Goal: Task Accomplishment & Management: Manage account settings

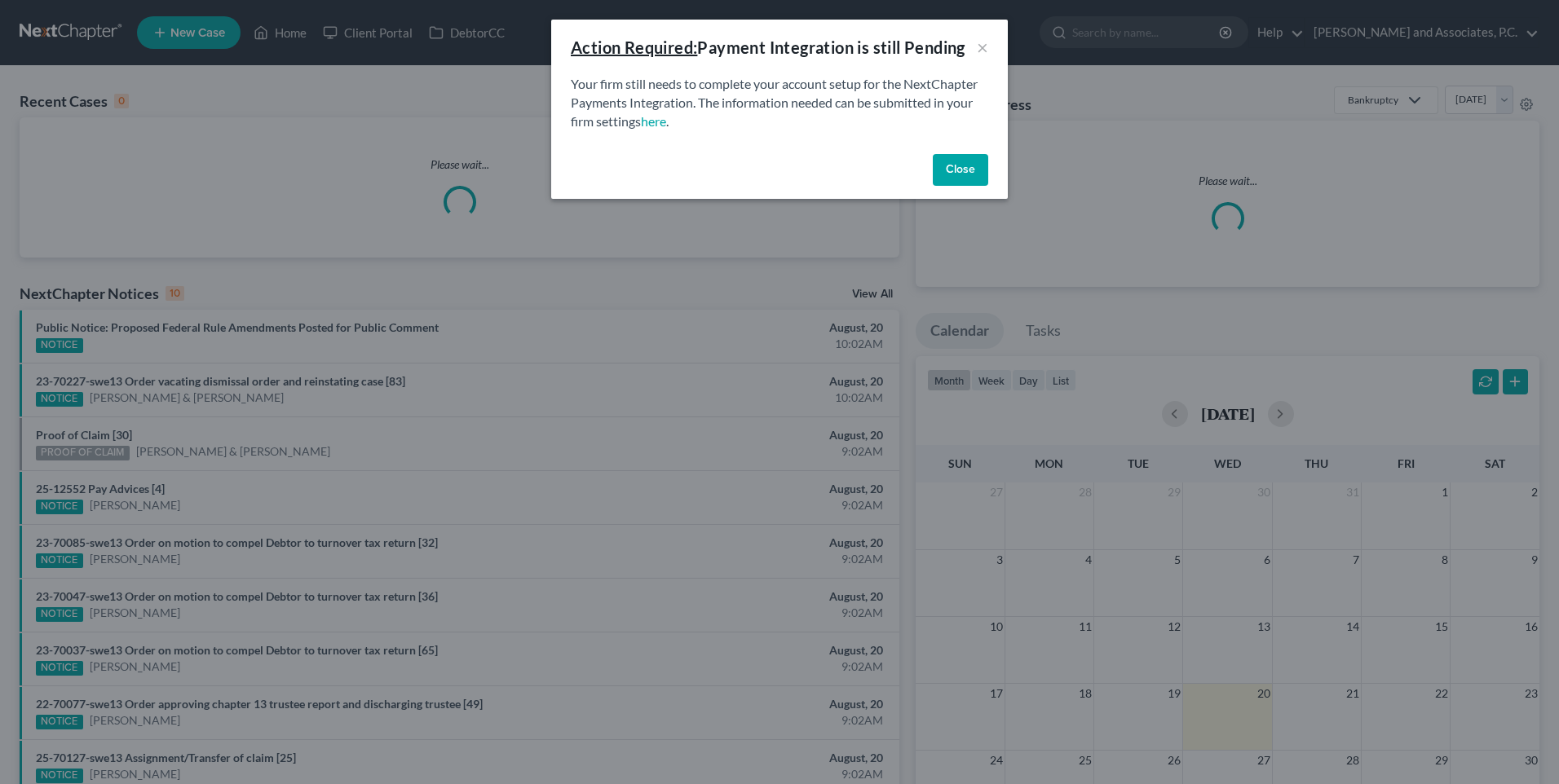
click at [962, 177] on button "Close" at bounding box center [960, 169] width 56 height 32
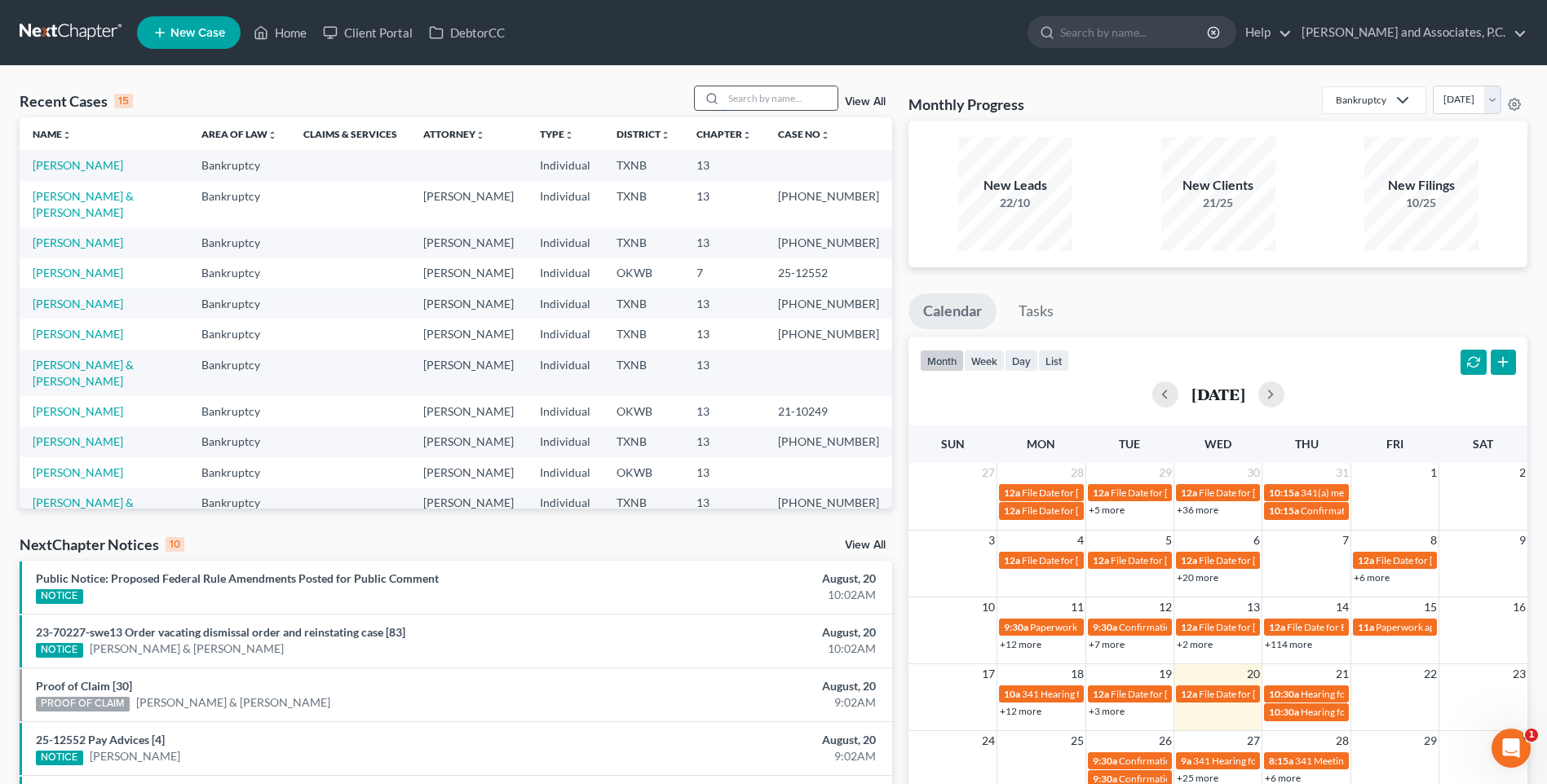
click at [787, 99] on input "search" at bounding box center [779, 98] width 114 height 23
type input "king"
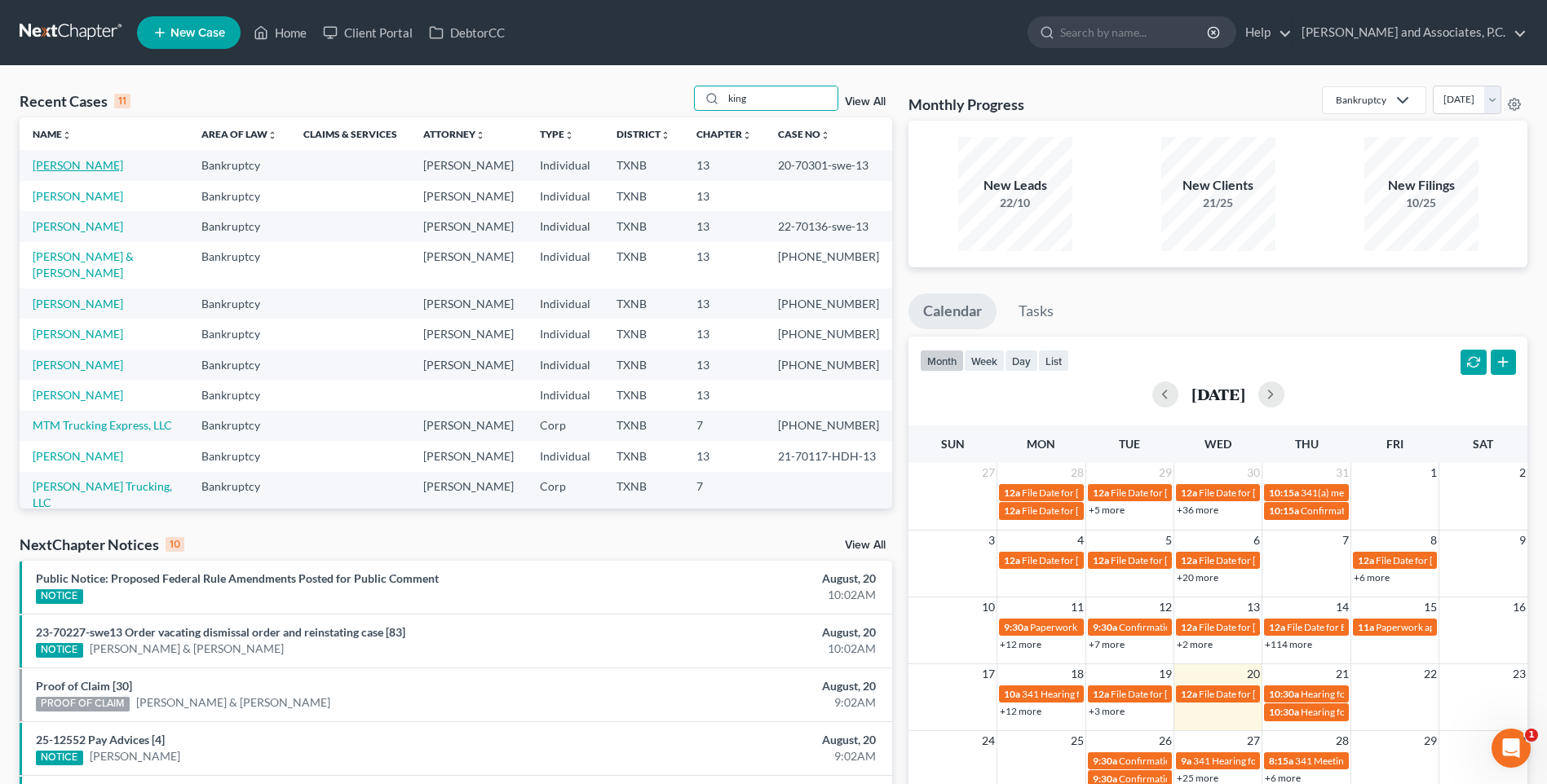
click at [68, 168] on link "King, Amy" at bounding box center [77, 165] width 91 height 14
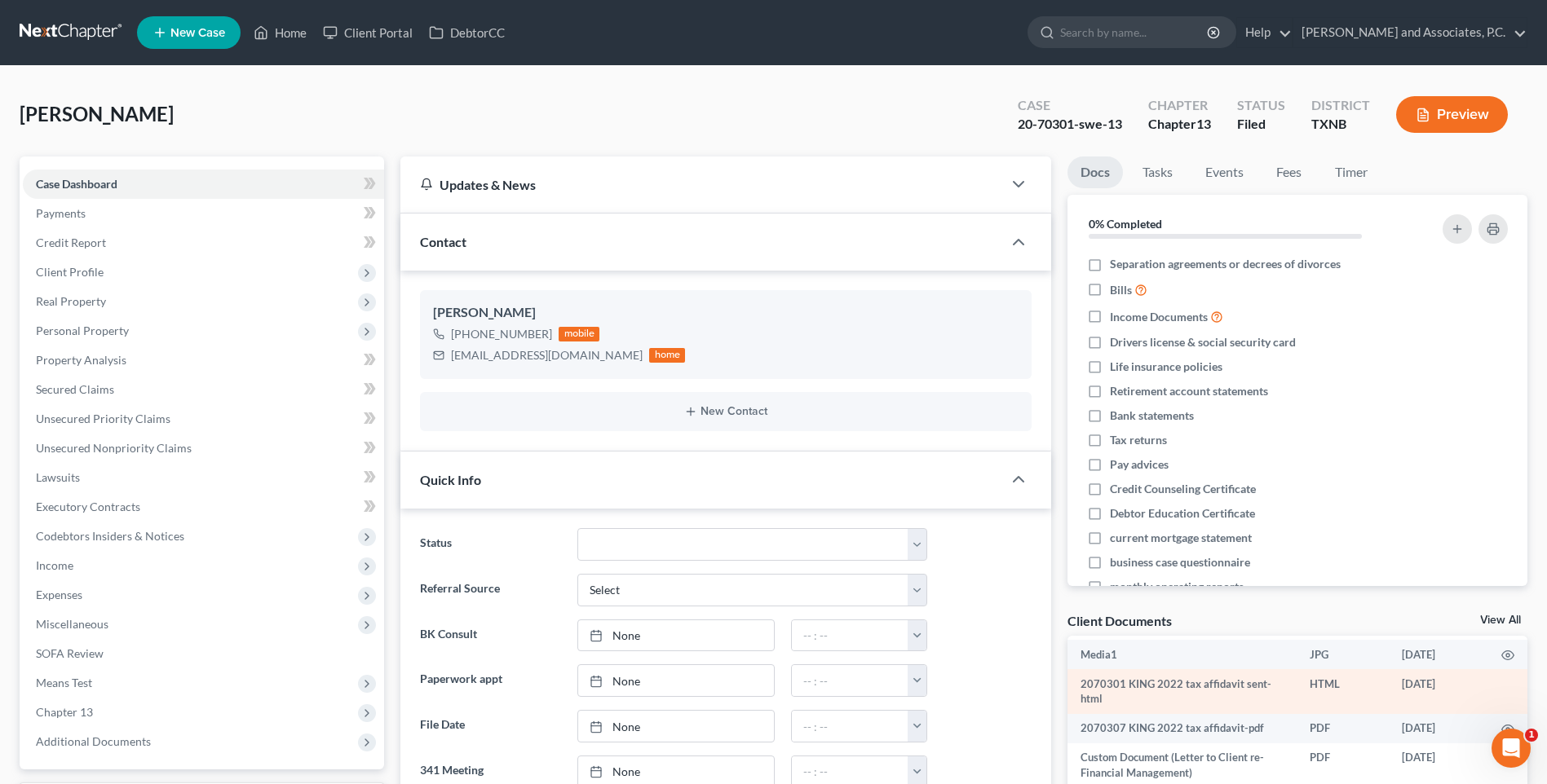
scroll to position [45, 0]
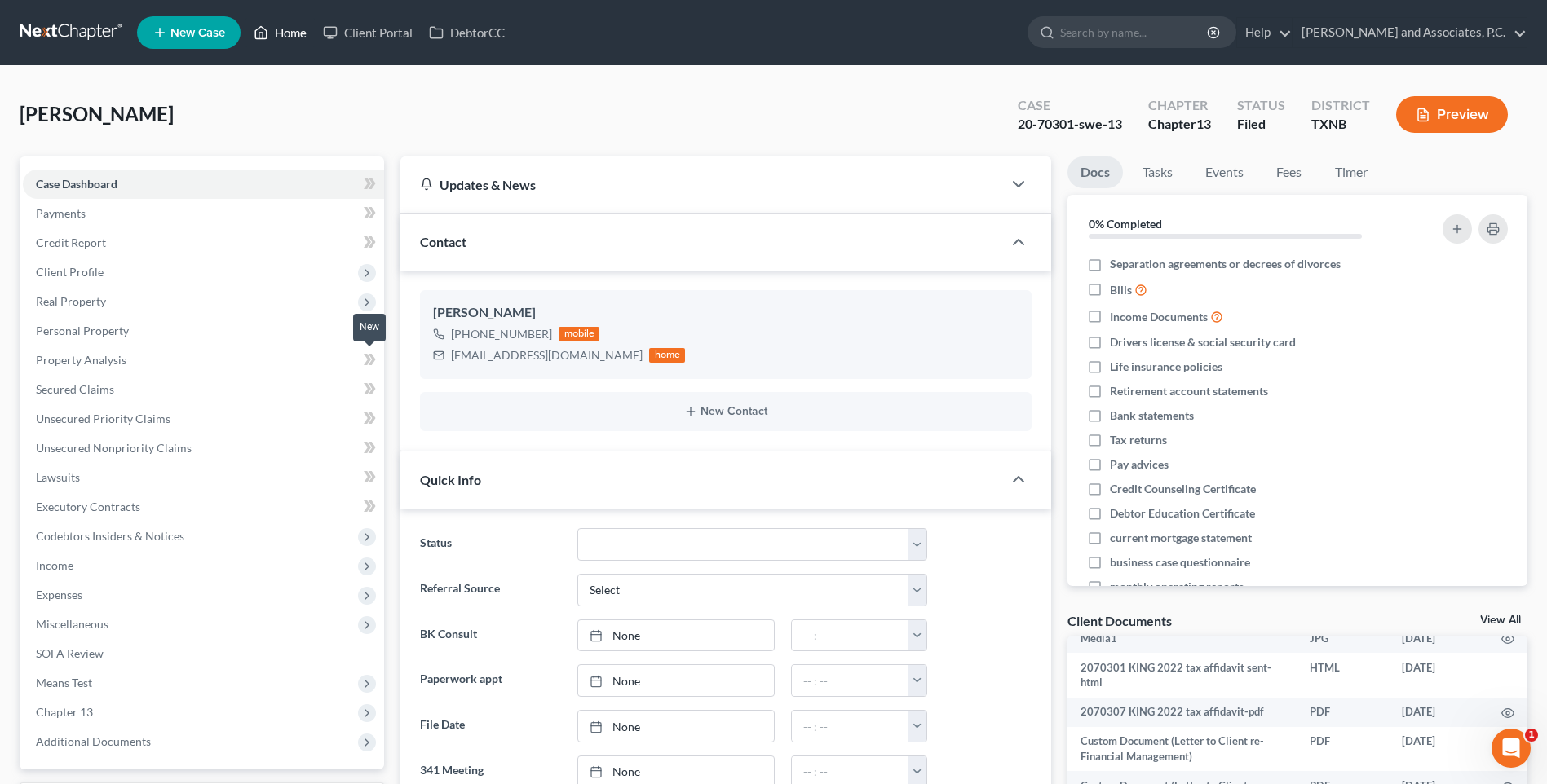
click at [283, 31] on link "Home" at bounding box center [280, 32] width 69 height 29
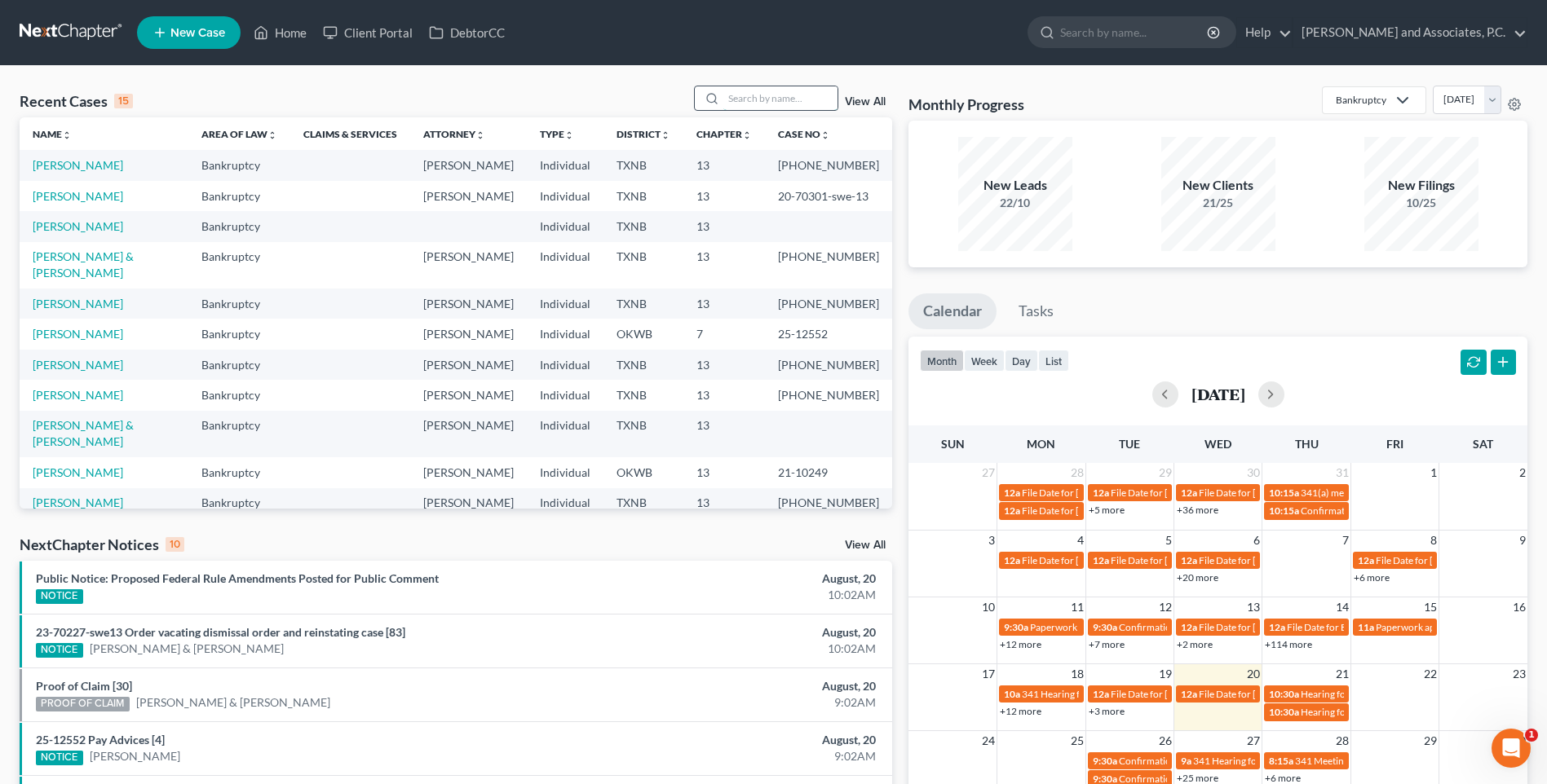
click at [762, 97] on input "search" at bounding box center [779, 98] width 114 height 23
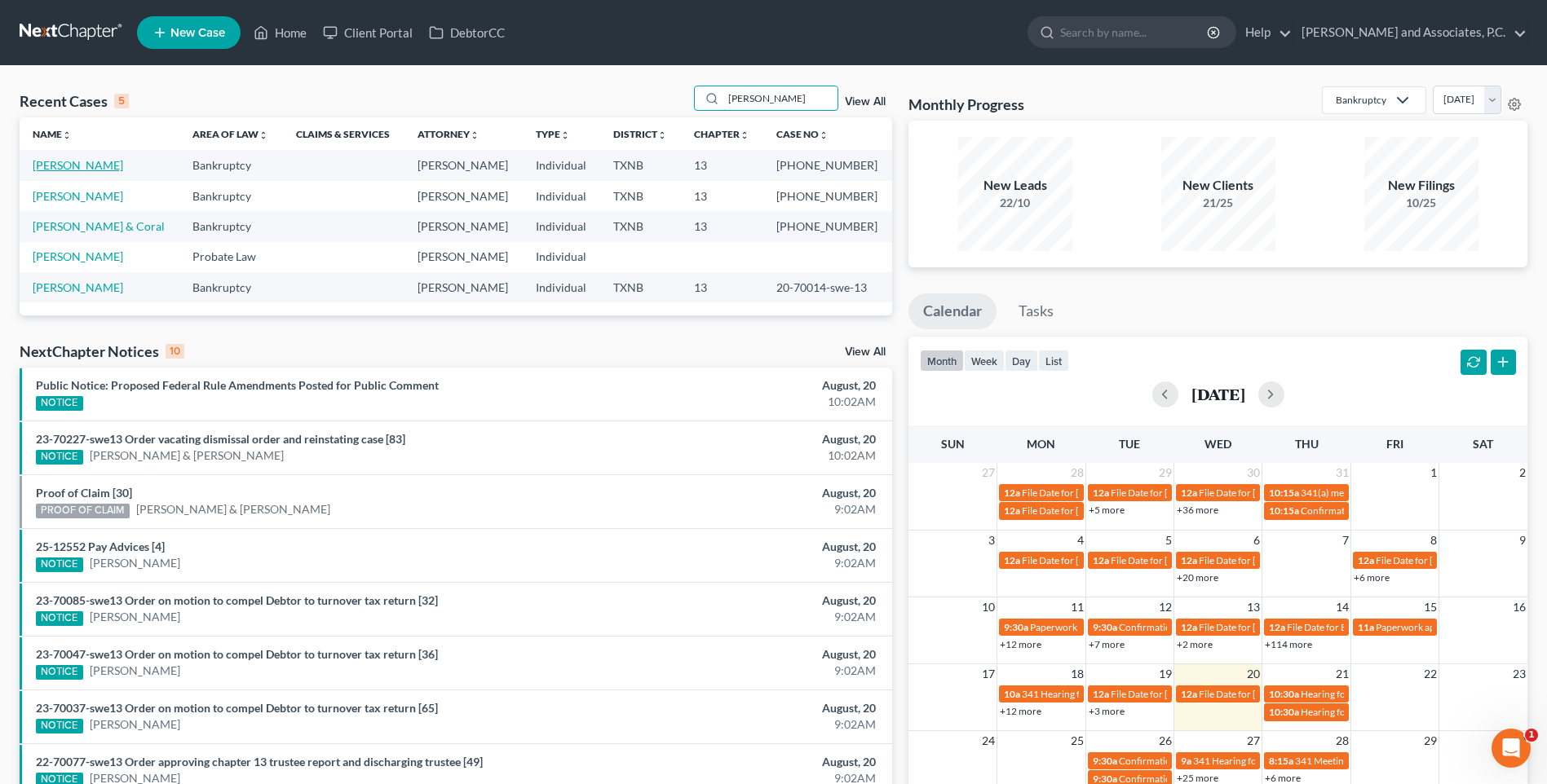
type input "hunt"
click at [88, 168] on link "Hunt, Edward" at bounding box center [77, 165] width 91 height 14
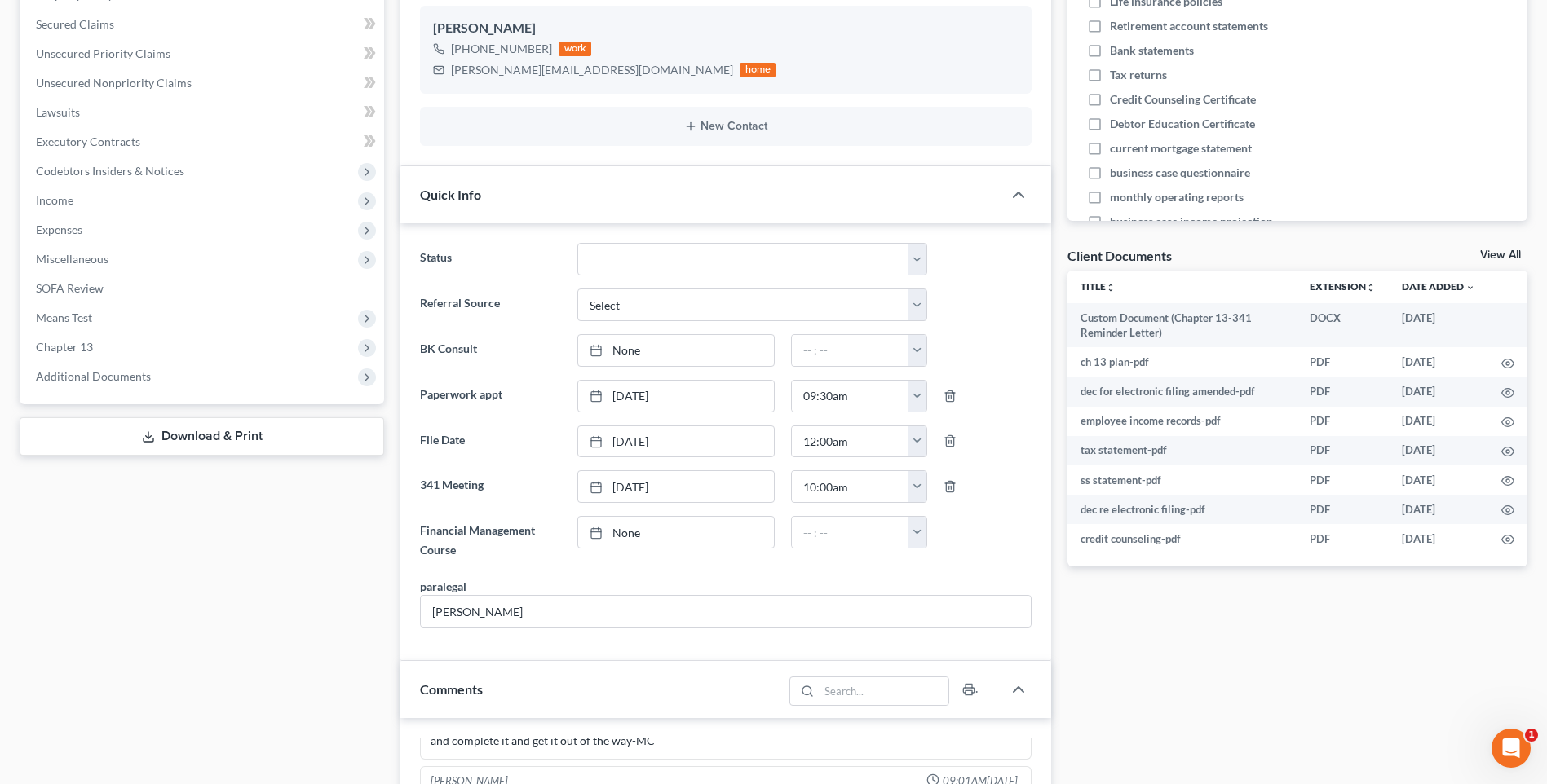
scroll to position [407, 0]
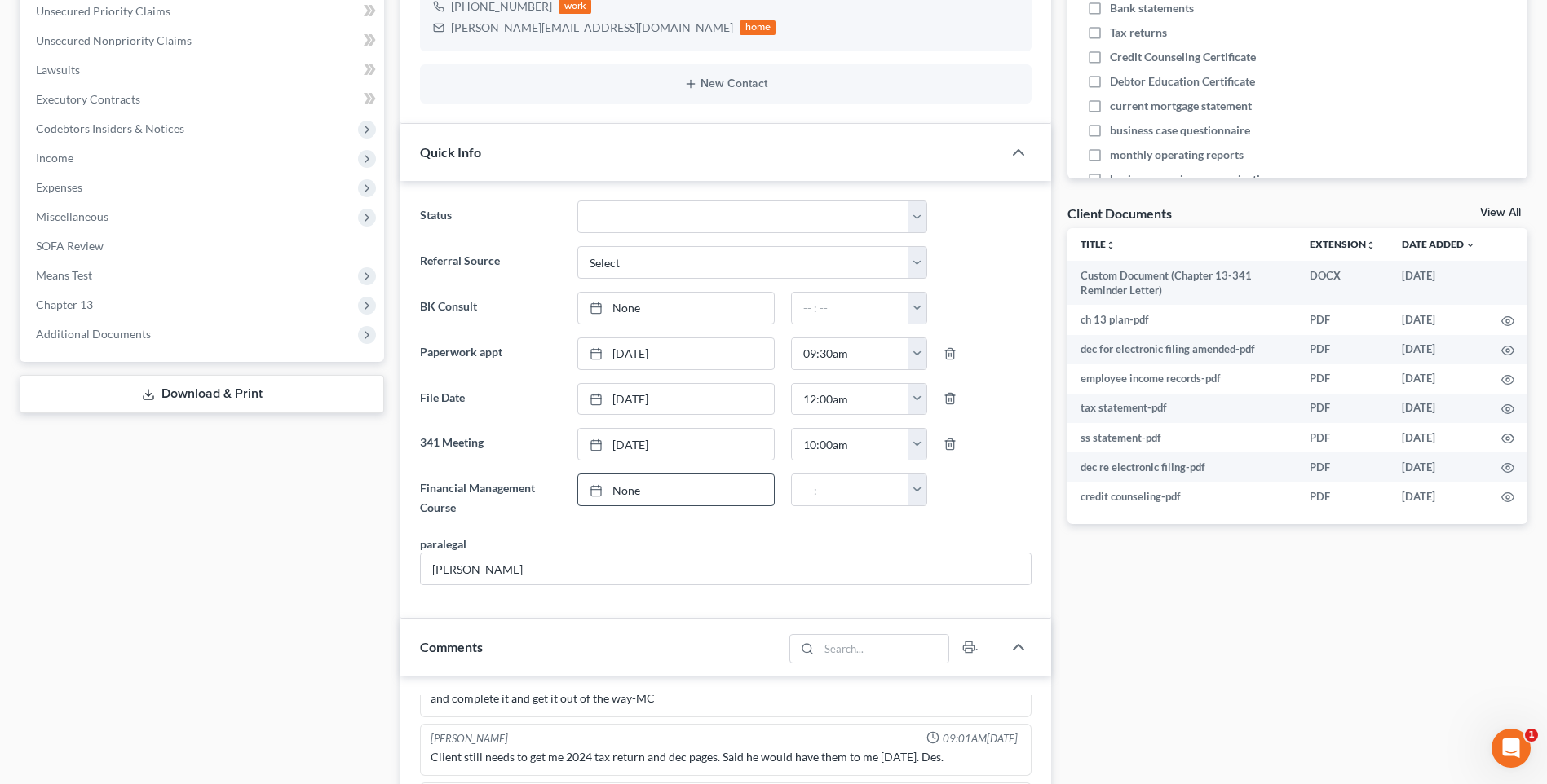
click at [627, 493] on link "None" at bounding box center [675, 490] width 196 height 31
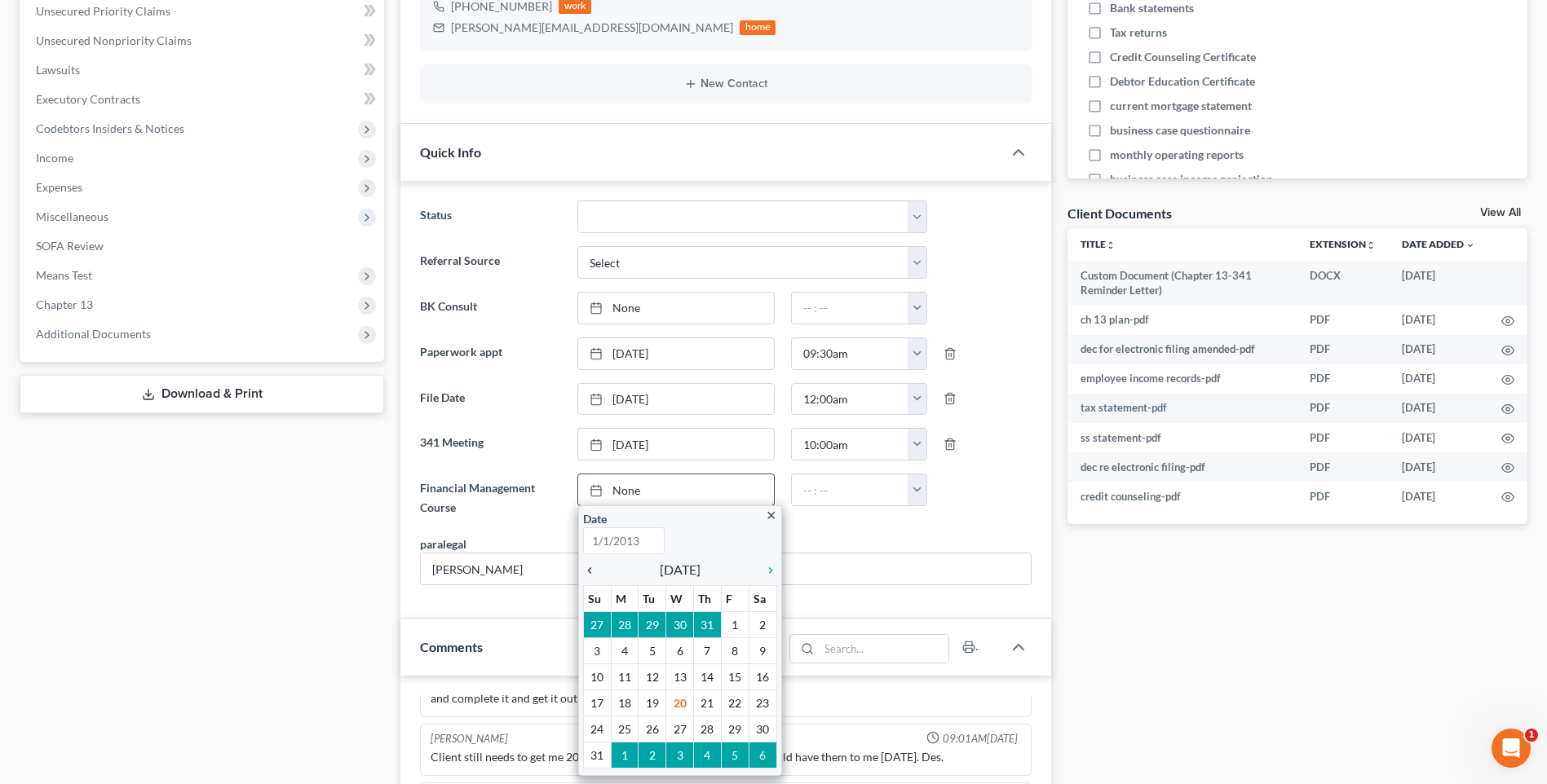
click at [587, 572] on icon "chevron_left" at bounding box center [593, 570] width 21 height 13
type input "8/20/2025"
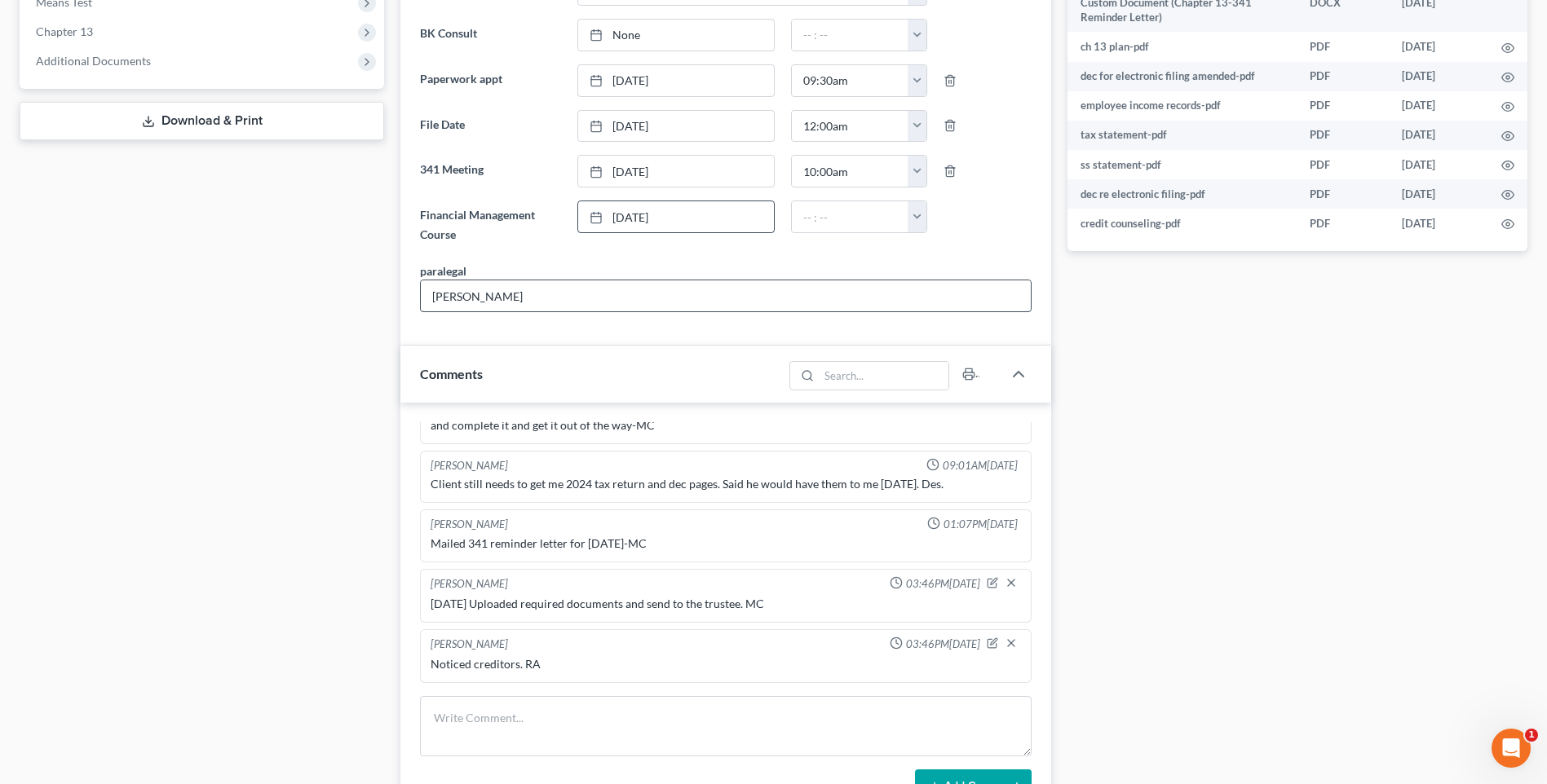
scroll to position [815, 0]
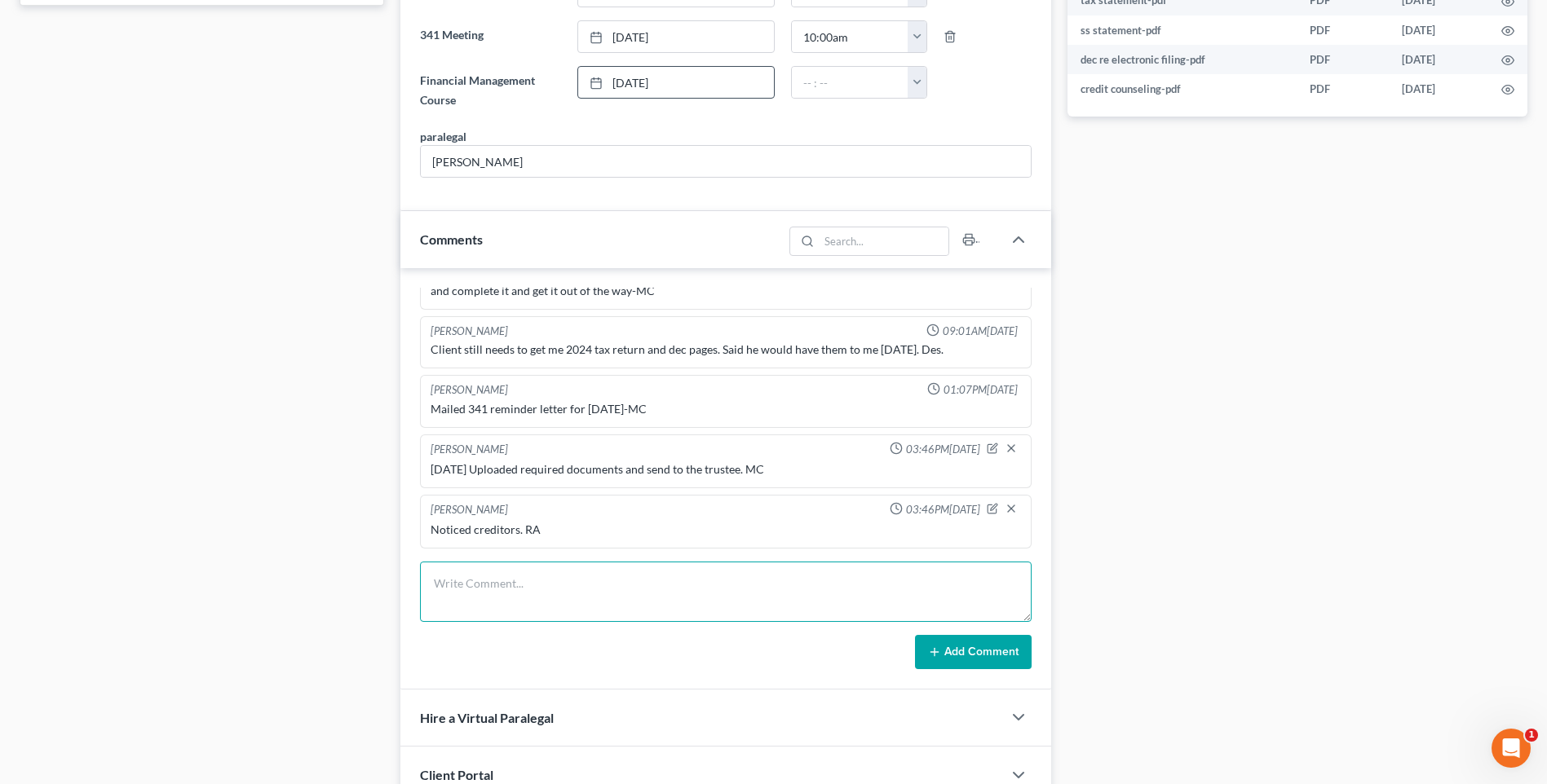
click at [488, 601] on textarea at bounding box center [726, 592] width 612 height 60
type textarea "Set up file. Mailed copy of petition to client. RA"
click at [977, 656] on button "Add Comment" at bounding box center [973, 652] width 117 height 34
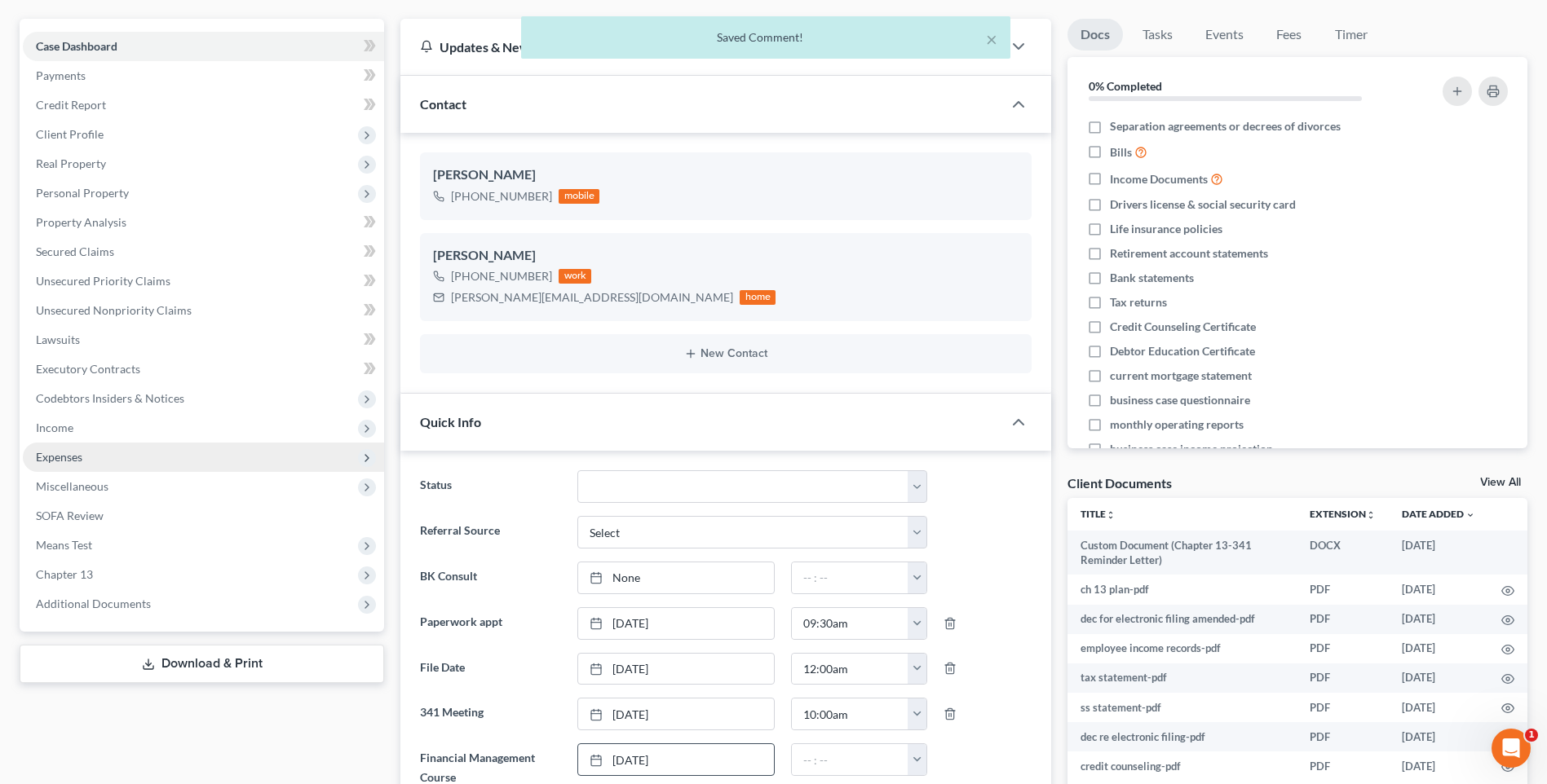
scroll to position [163, 0]
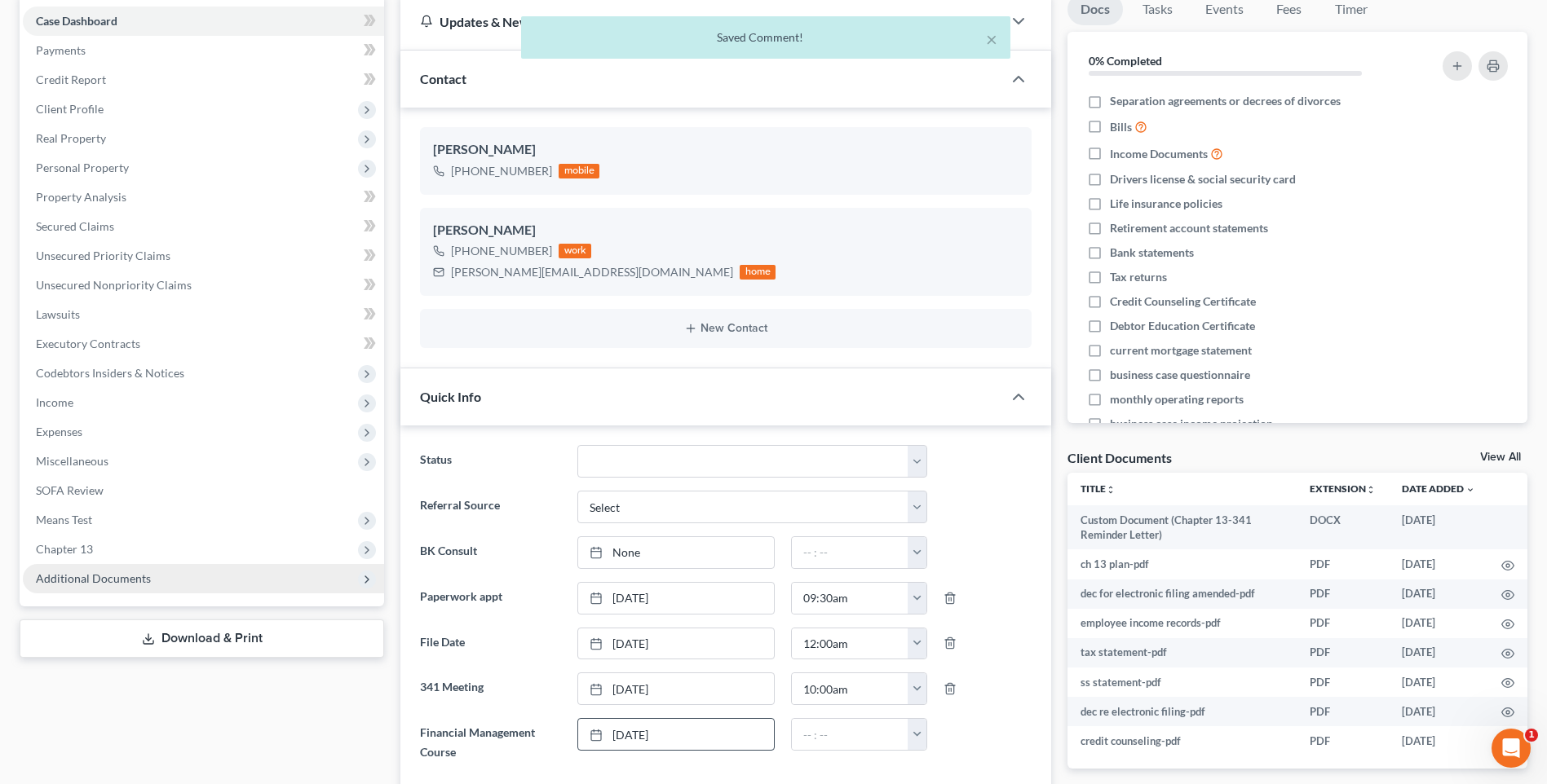
click at [91, 575] on span "Additional Documents" at bounding box center [94, 579] width 115 height 14
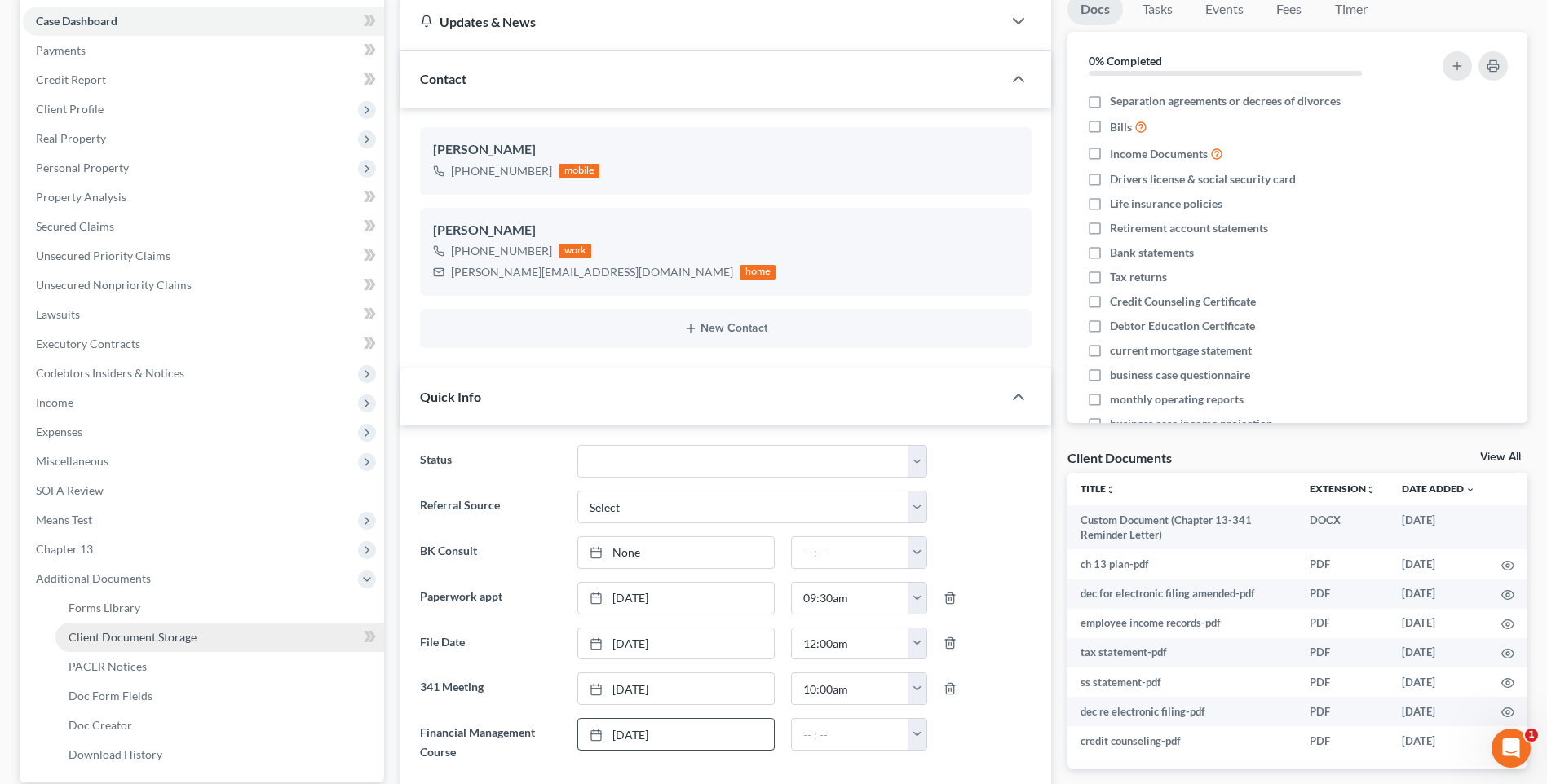
click at [98, 636] on span "Client Document Storage" at bounding box center [132, 637] width 128 height 14
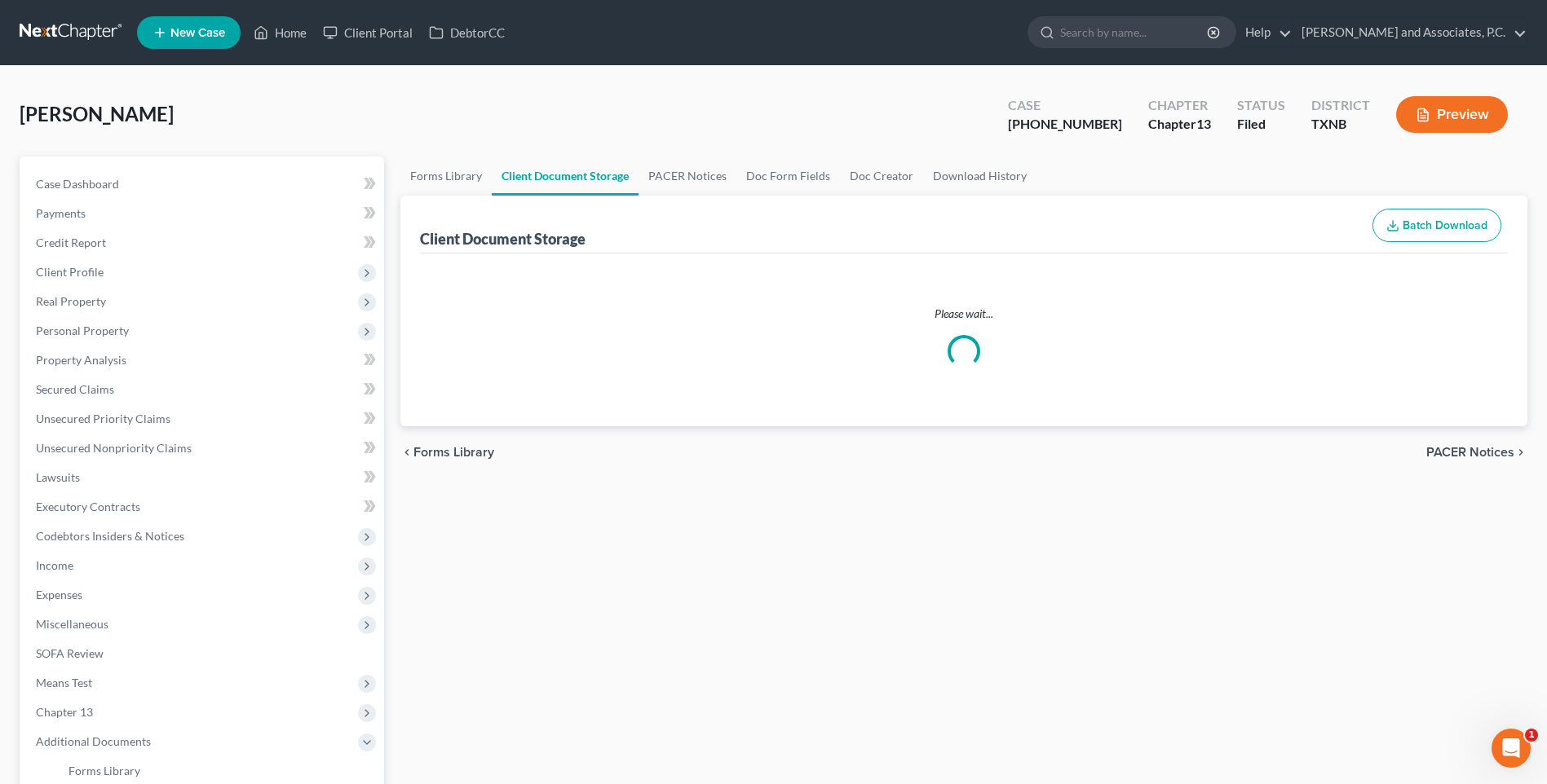
select select "6"
select select "18"
select select "21"
select select "10"
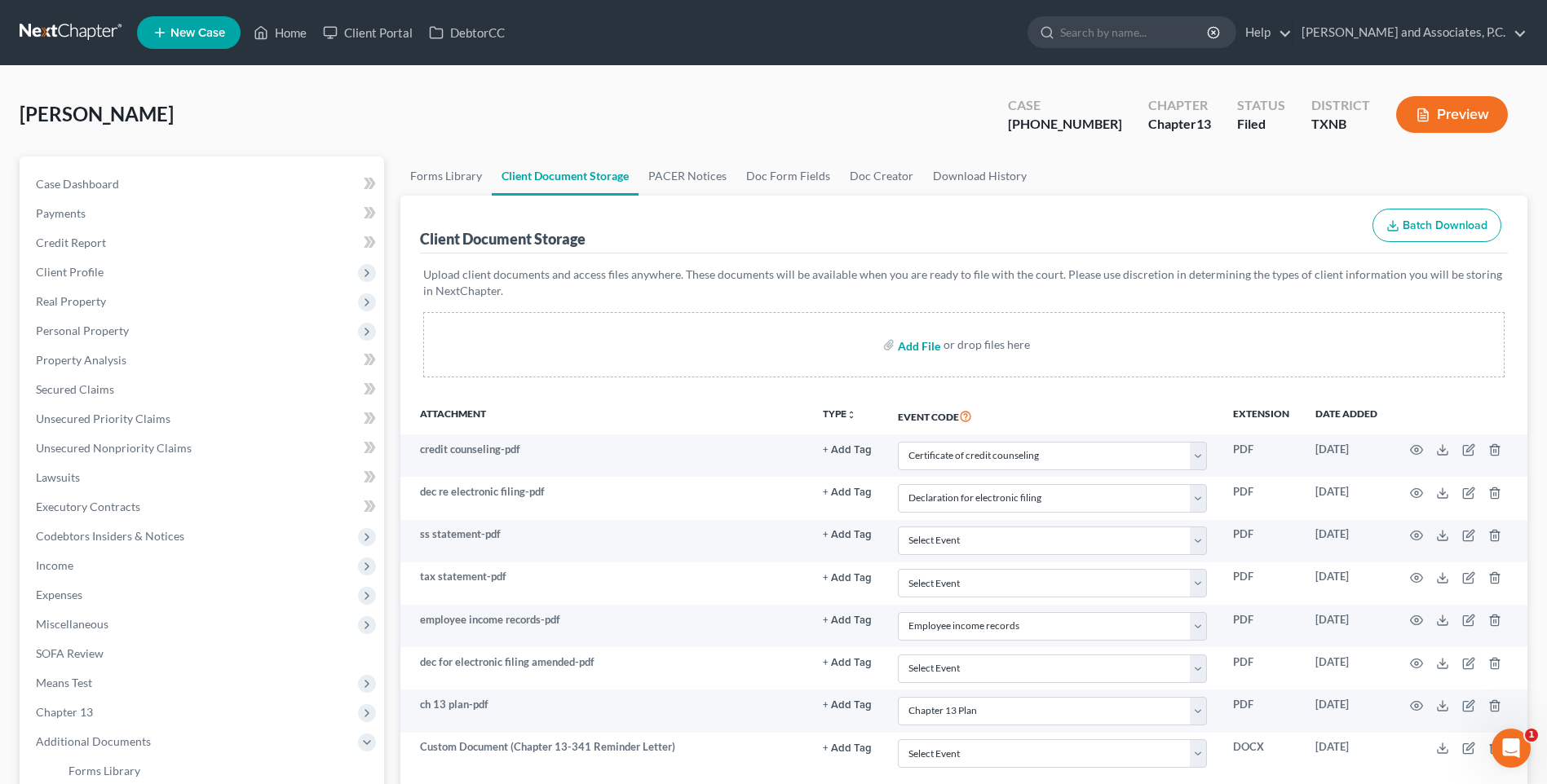
click at [912, 350] on input "file" at bounding box center [917, 345] width 39 height 29
type input "C:\fakepath\2570198 HUNT 2023 Tax Return.pdf"
select select "6"
select select "18"
select select "21"
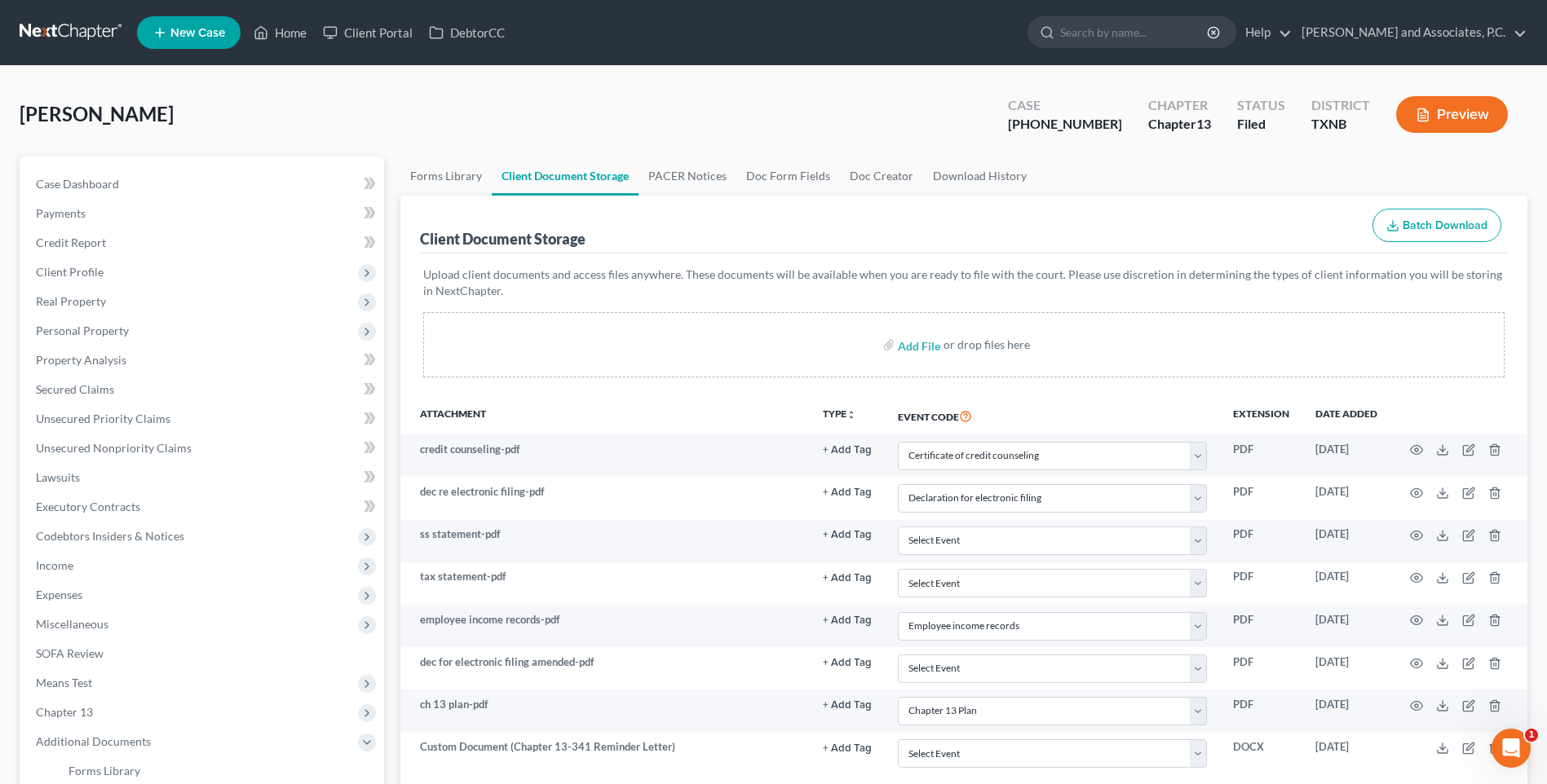
select select "10"
click at [908, 344] on input "file" at bounding box center [917, 345] width 39 height 29
type input "C:\fakepath\2570198 HUNT 2024 Tax Return.pdf"
select select "6"
select select "18"
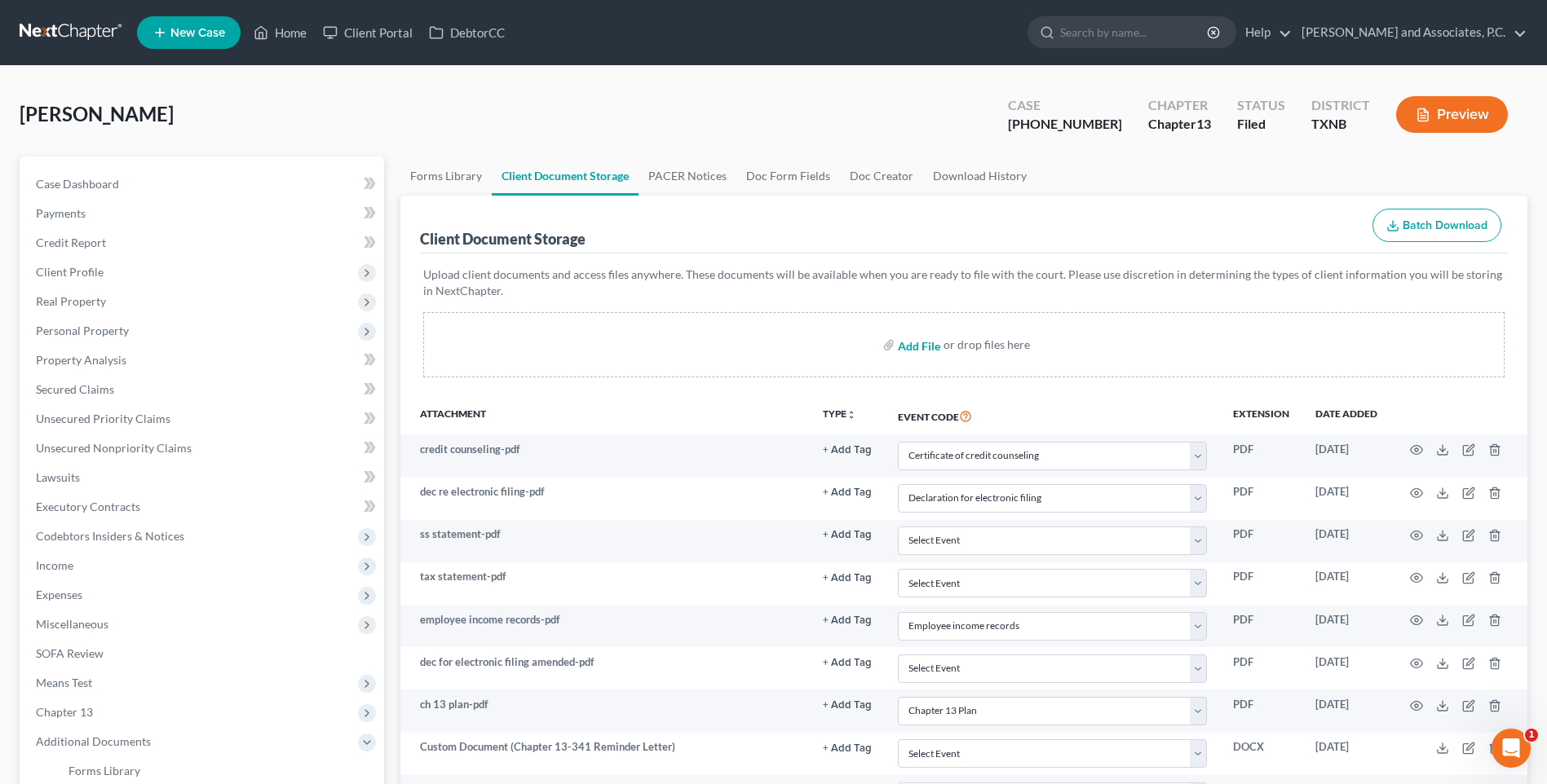
select select "21"
select select "10"
click at [911, 344] on input "file" at bounding box center [917, 345] width 39 height 29
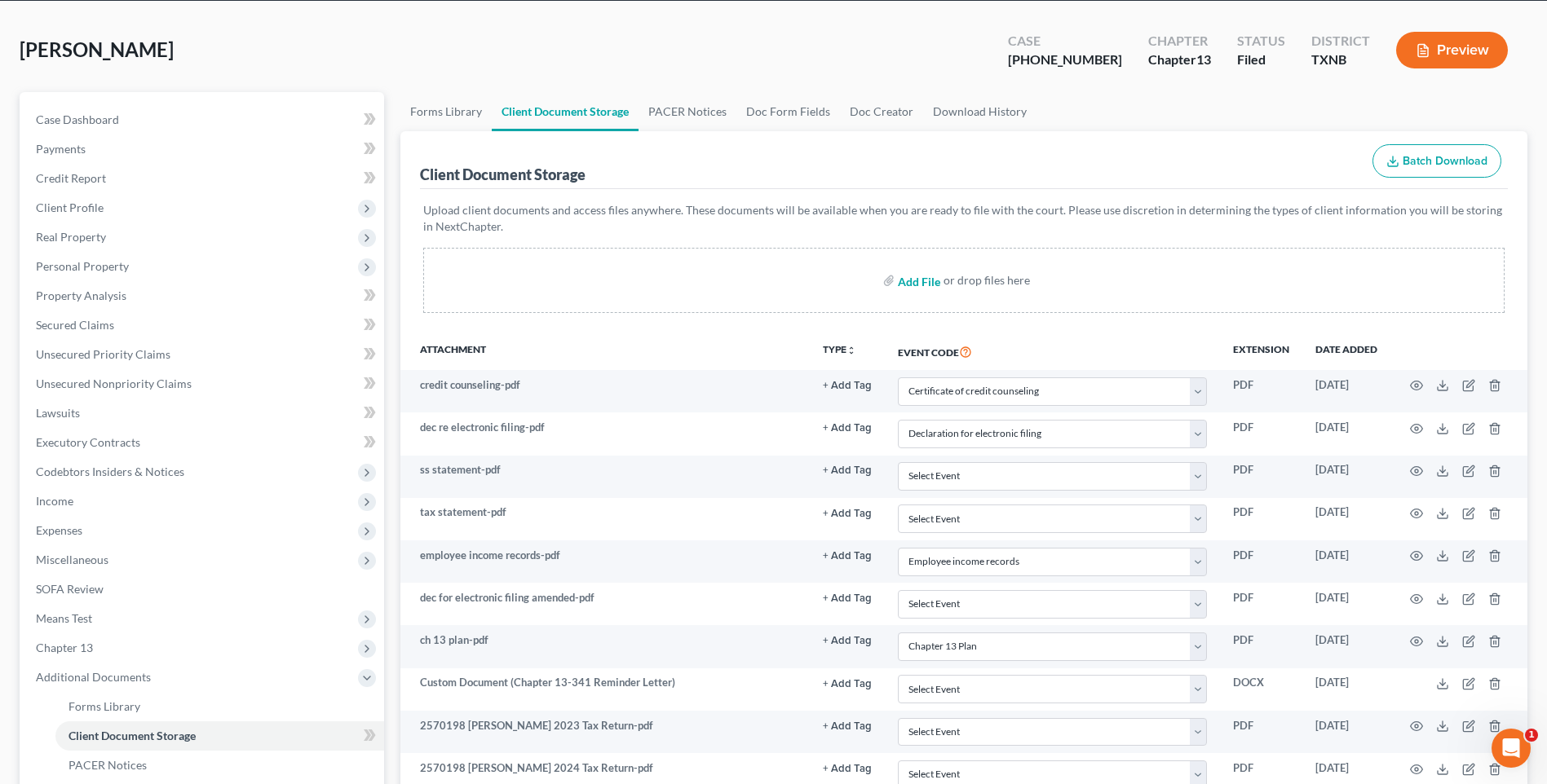
scroll to position [30, 0]
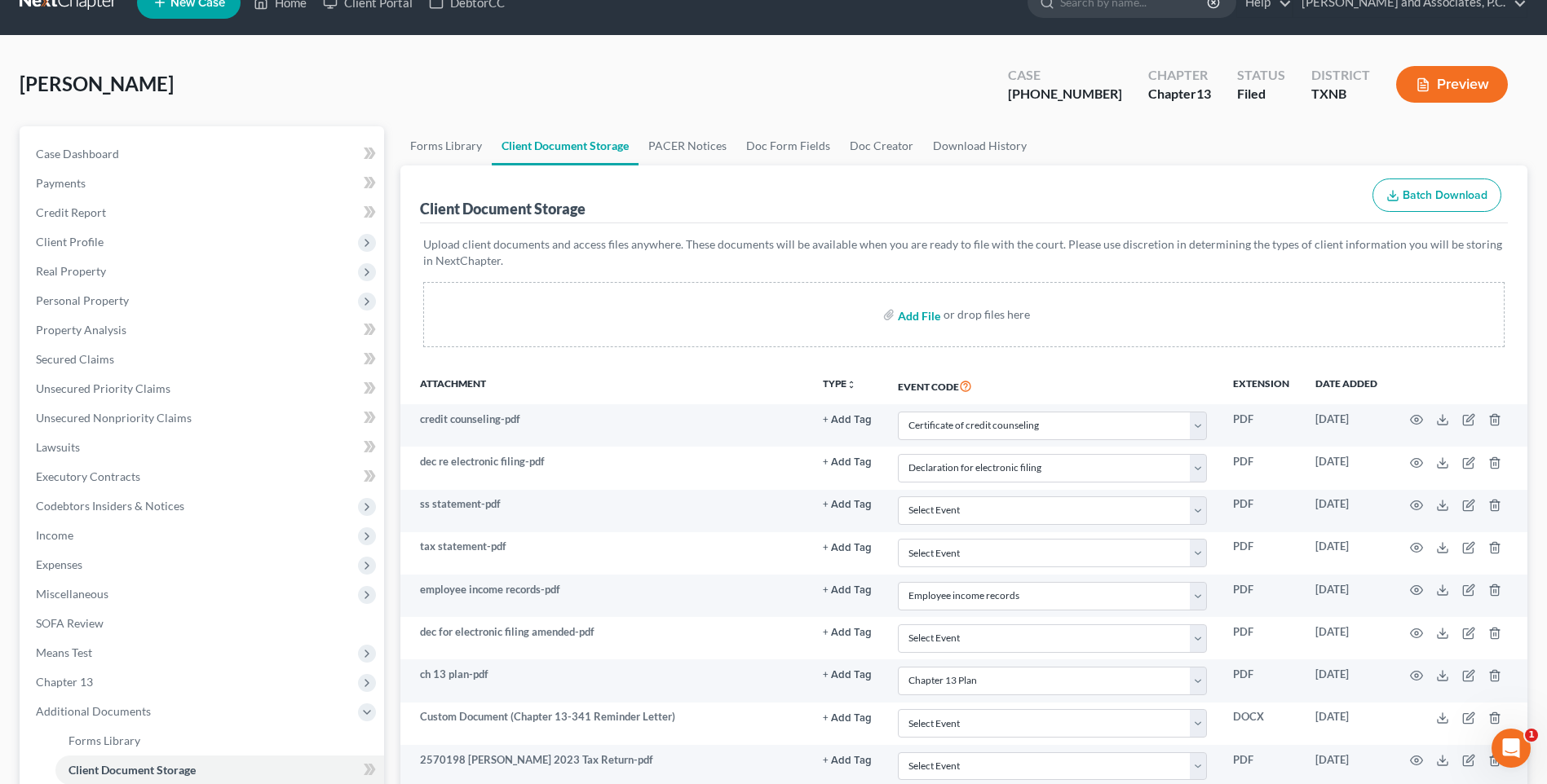
type input "C:\fakepath\2570198 HUNT auth to release info.pdf"
select select "6"
select select "18"
select select "21"
select select "10"
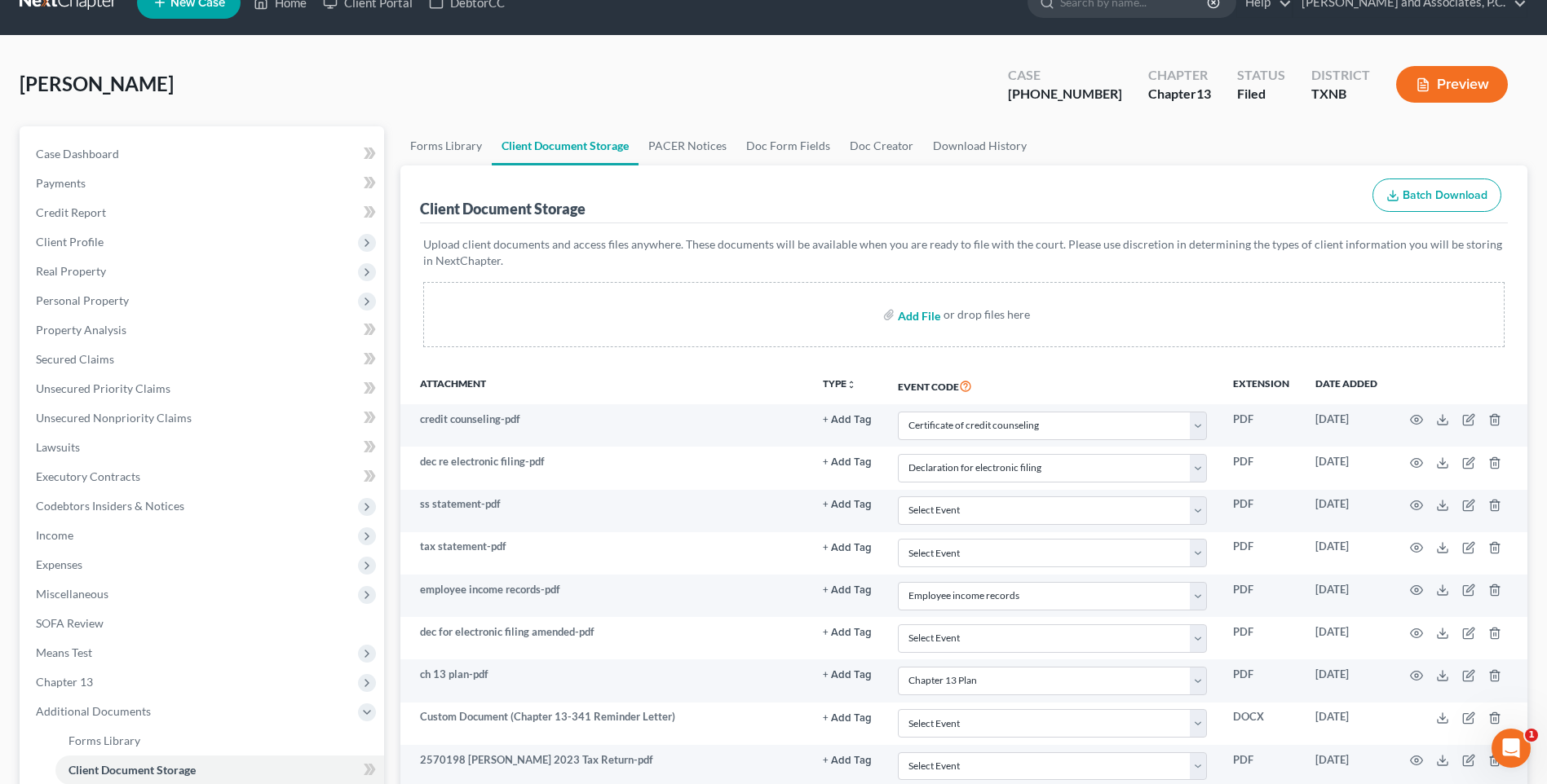
click at [916, 318] on input "file" at bounding box center [917, 315] width 39 height 29
type input "C:\fakepath\2570198 HUNT auto insurance.pdf"
click at [918, 320] on input "file" at bounding box center [917, 315] width 39 height 29
select select "6"
select select "18"
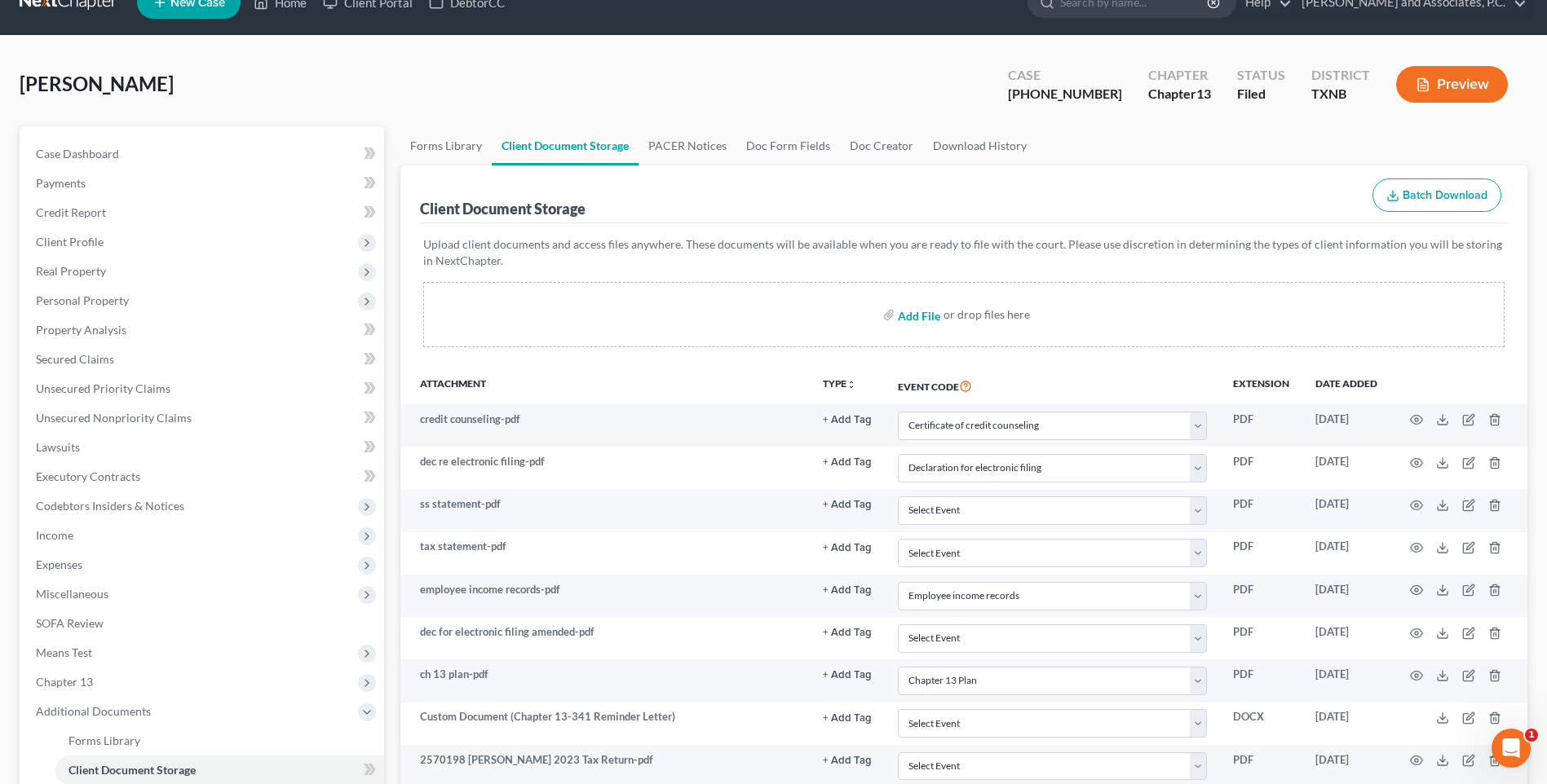
select select "21"
select select "10"
type input "C:\fakepath\2570198 HUNT Debtor contact info.pdf"
click at [916, 317] on input "file" at bounding box center [917, 316] width 39 height 29
select select "6"
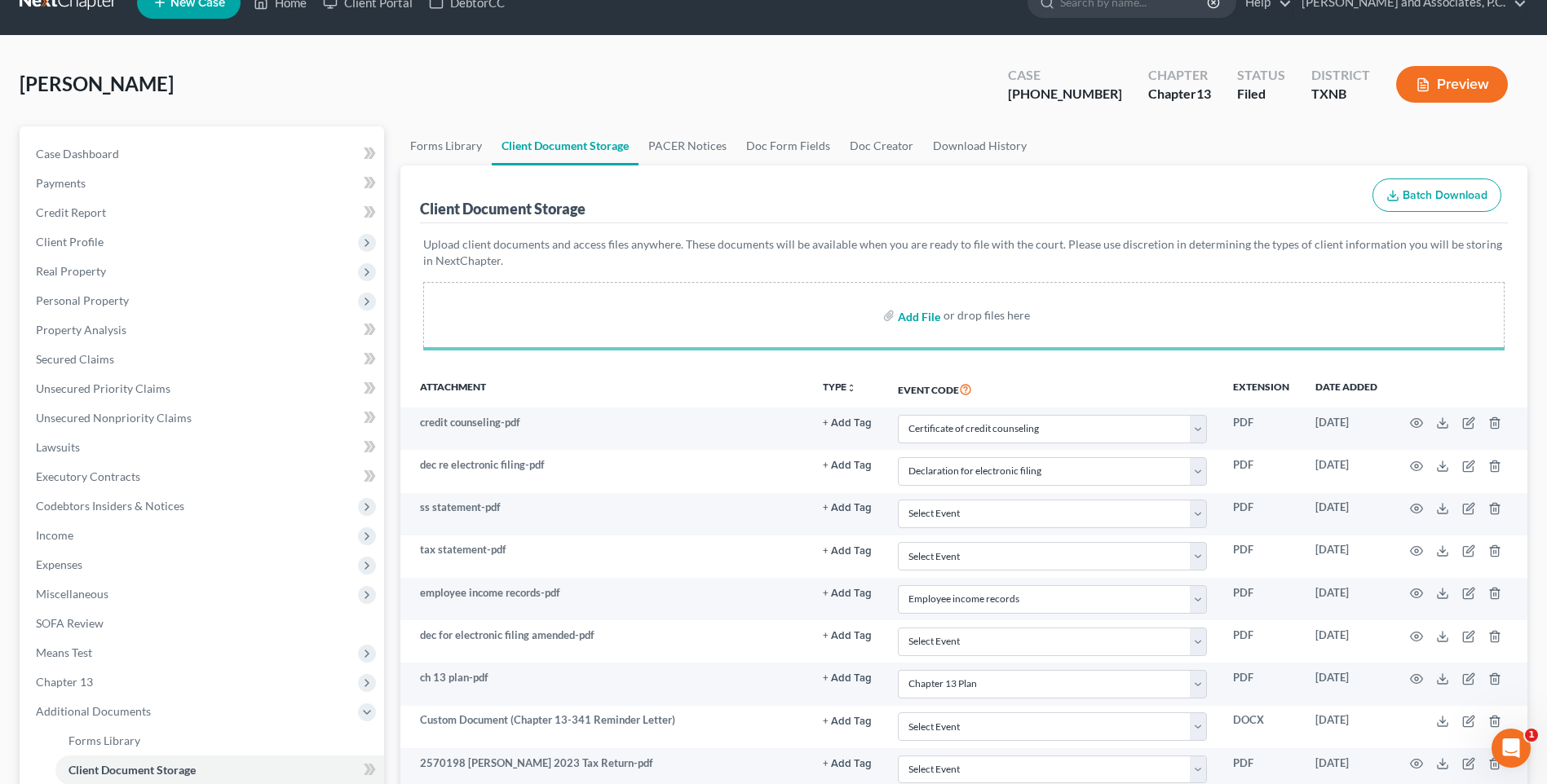
select select "18"
select select "21"
select select "10"
type input "C:\fakepath\2570198 HUNT house insurance.pdf"
select select "6"
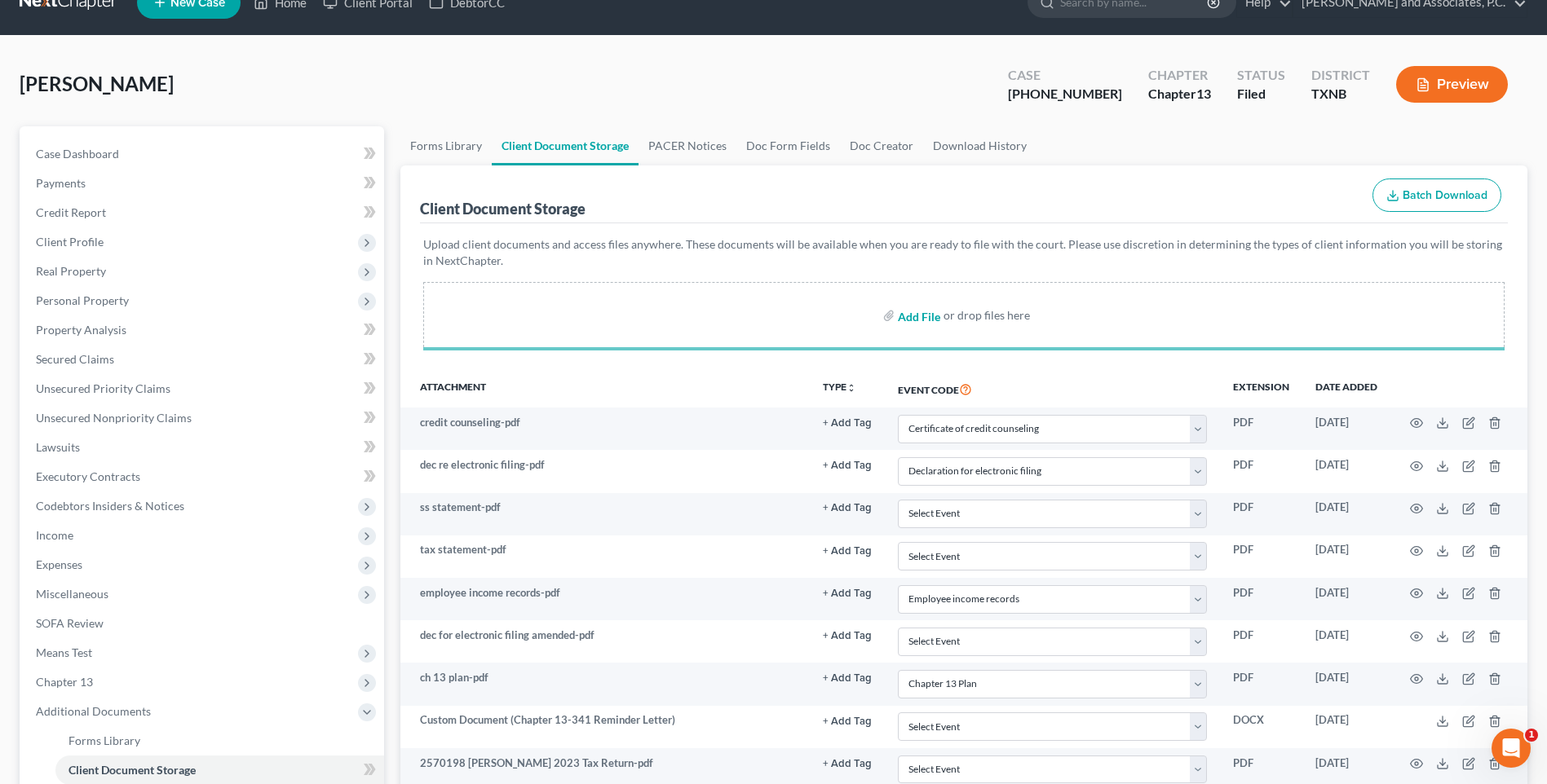
select select "18"
select select "21"
select select "10"
click at [911, 314] on input "file" at bounding box center [917, 315] width 39 height 29
type input "C:\fakepath\2570198 HUNT mortgage info sheet.pdf"
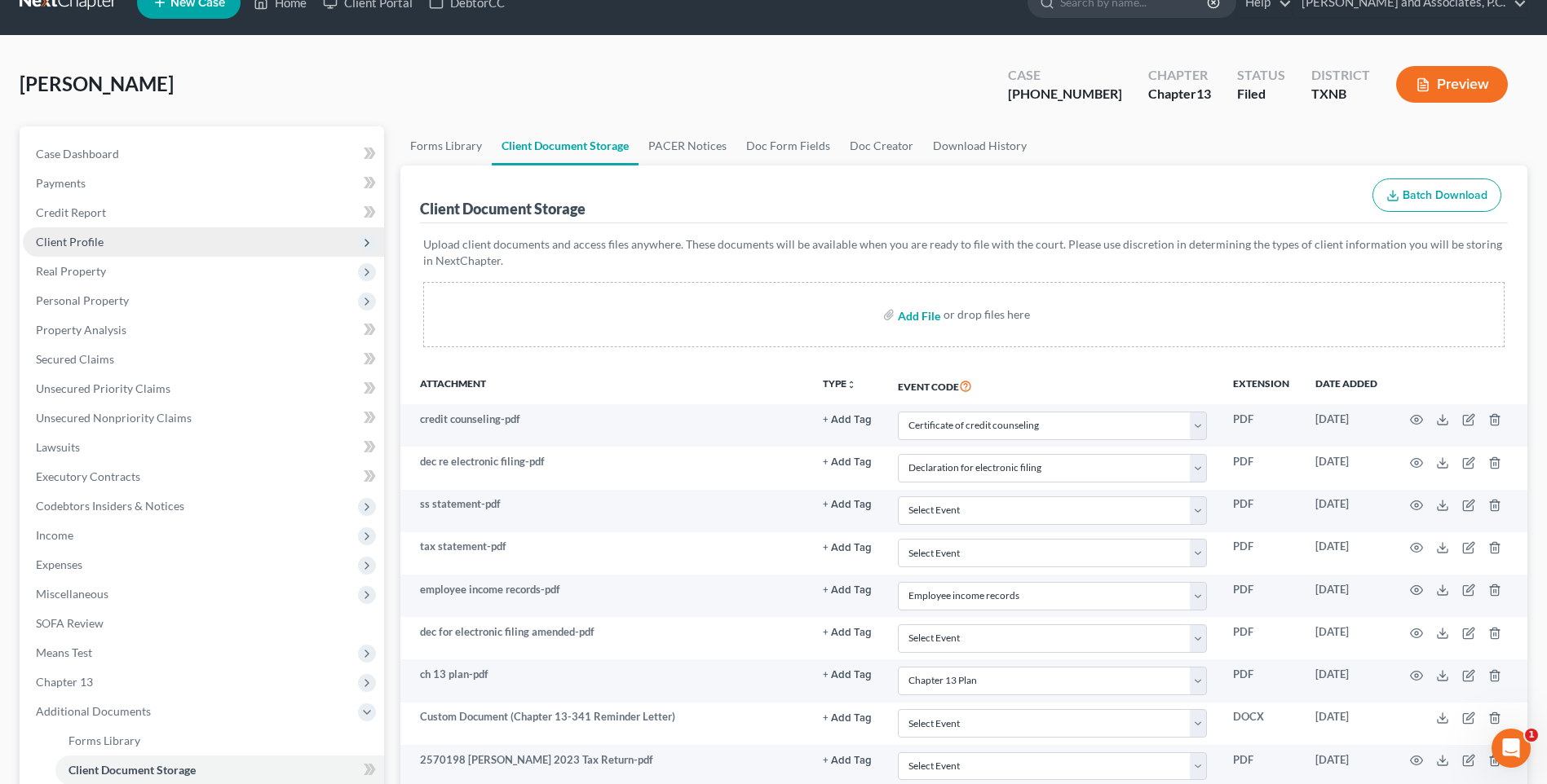
click at [904, 319] on input "file" at bounding box center [917, 315] width 39 height 29
select select "6"
select select "18"
select select "21"
select select "10"
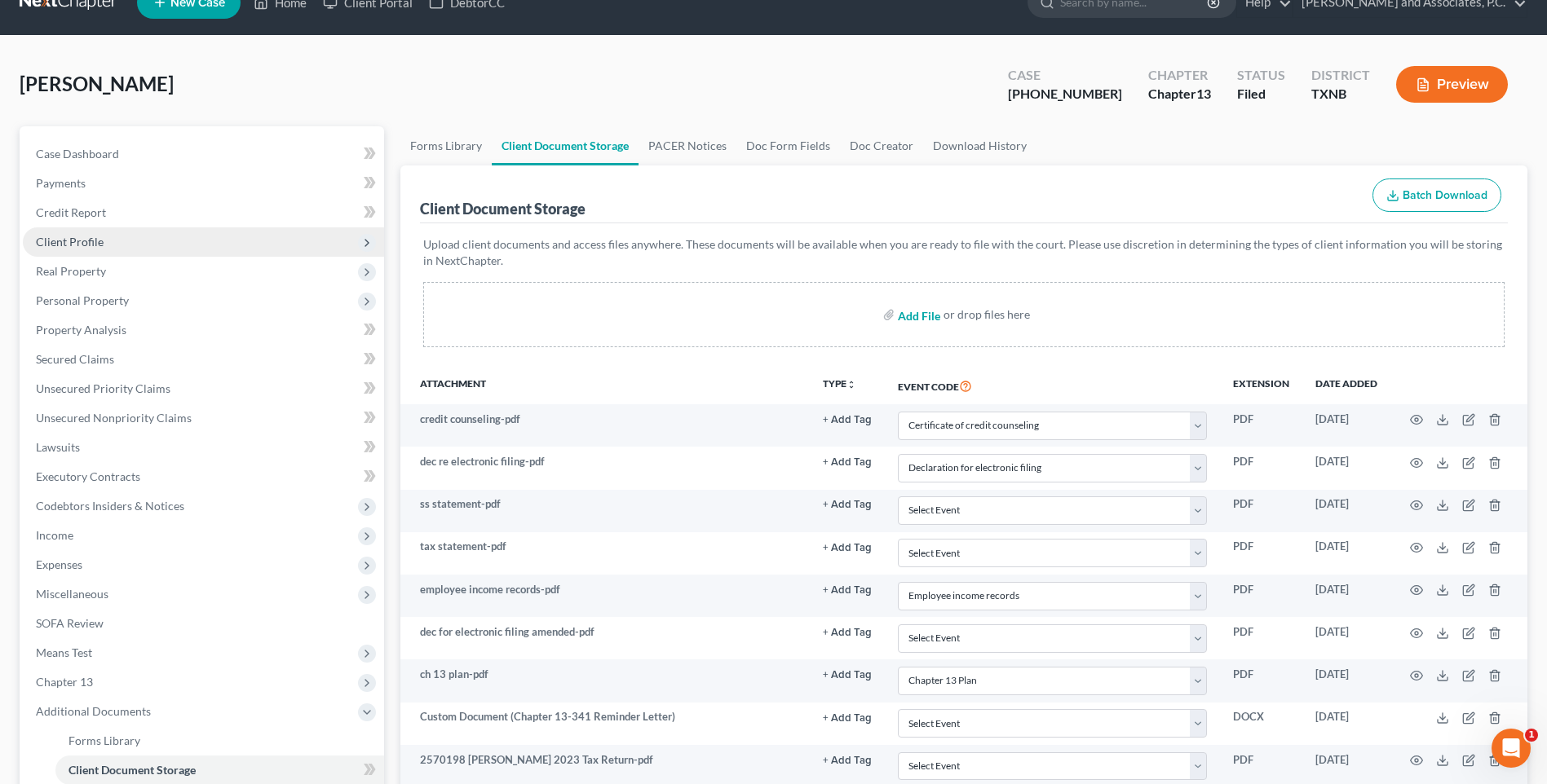
type input "C:\fakepath\2570198 HUNT pay stubs.pdf"
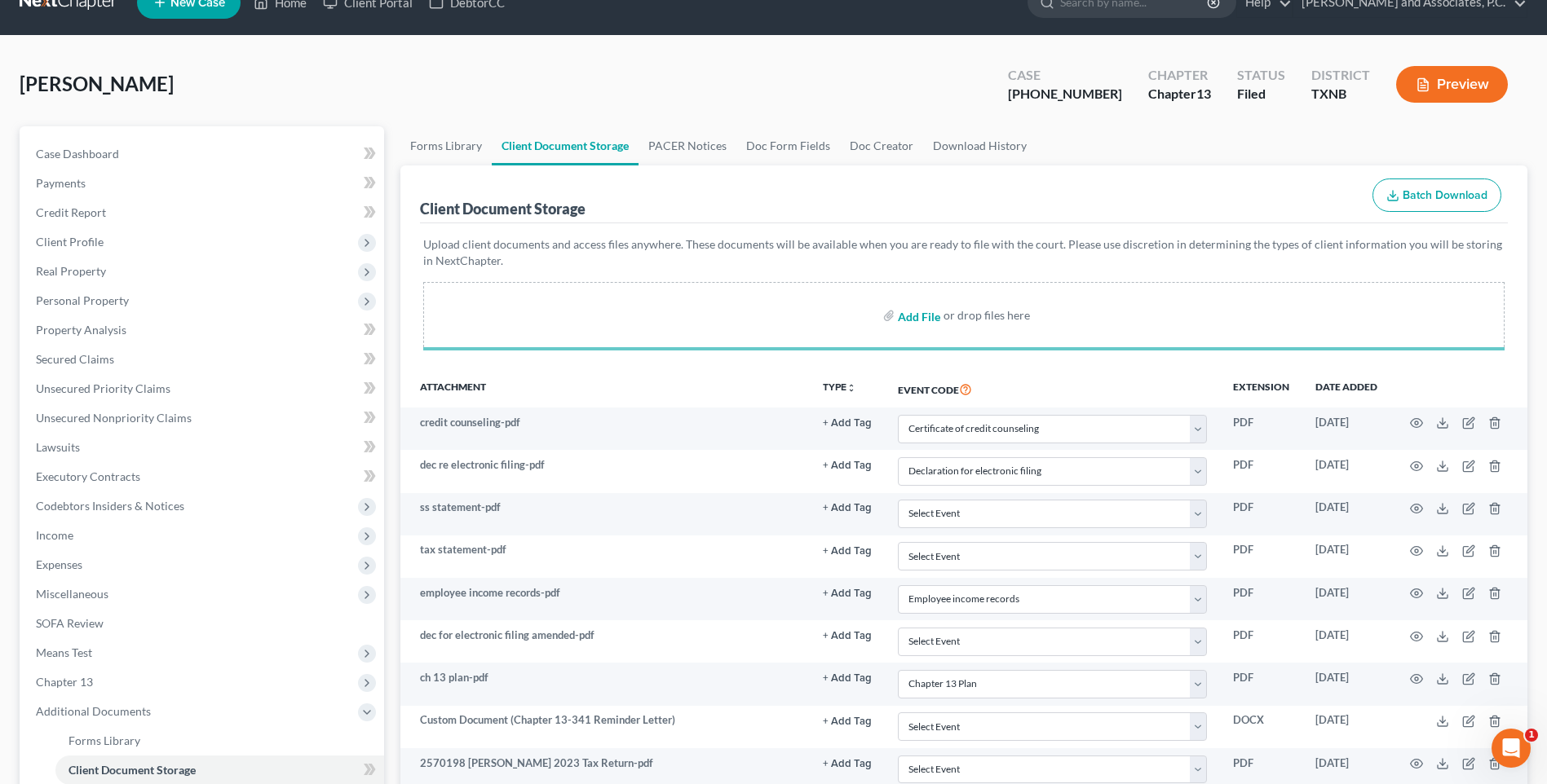
click at [915, 317] on input "file" at bounding box center [917, 316] width 39 height 29
select select "6"
select select "18"
select select "21"
select select "10"
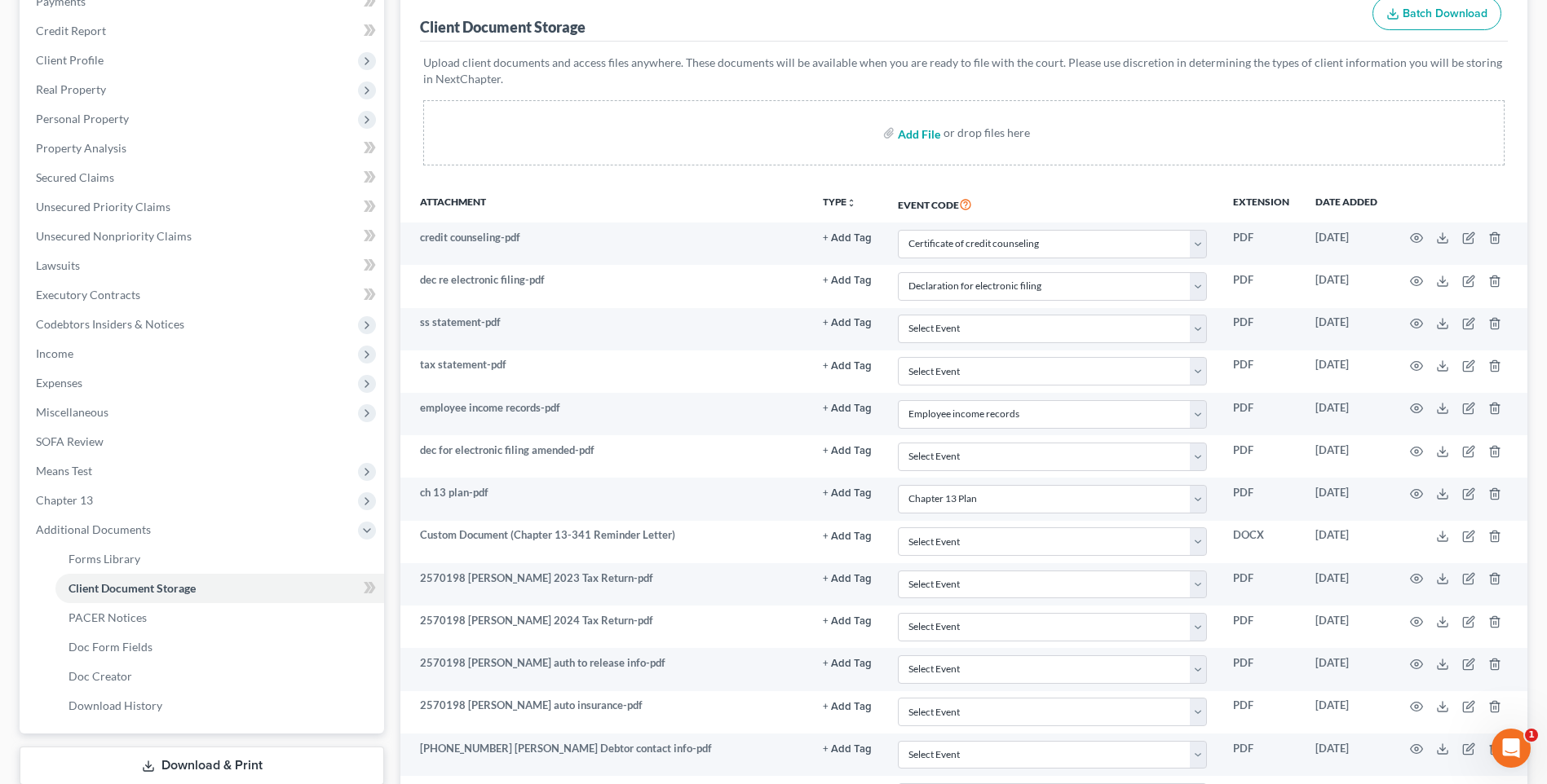
scroll to position [112, 0]
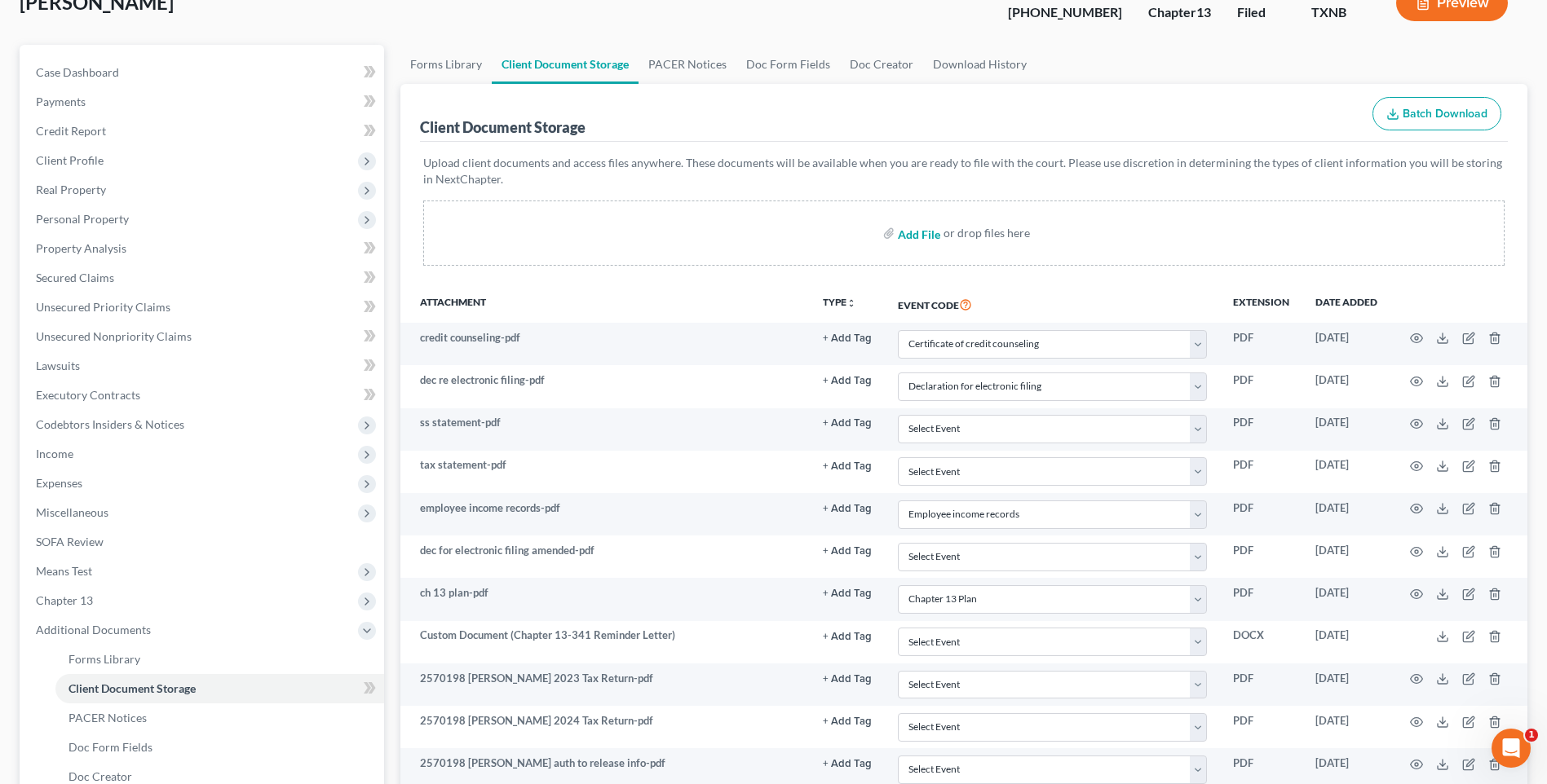
type input "C:\fakepath\2570198 HUNT proof of ID.pdf"
click at [904, 233] on input "file" at bounding box center [917, 233] width 39 height 29
select select "6"
select select "18"
select select "21"
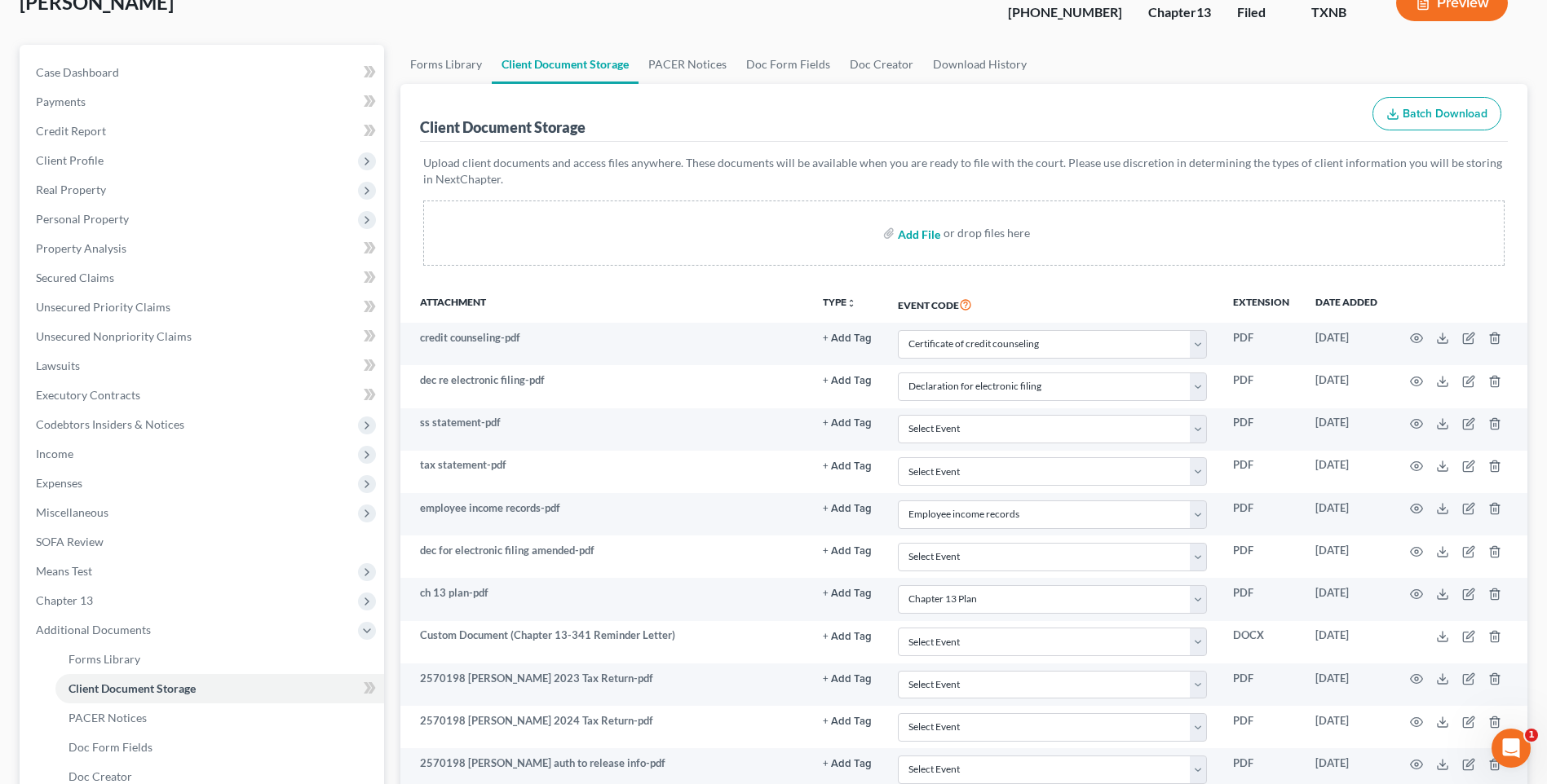
select select "10"
type input "C:\fakepath\2570198 HUNT wage directive.pdf"
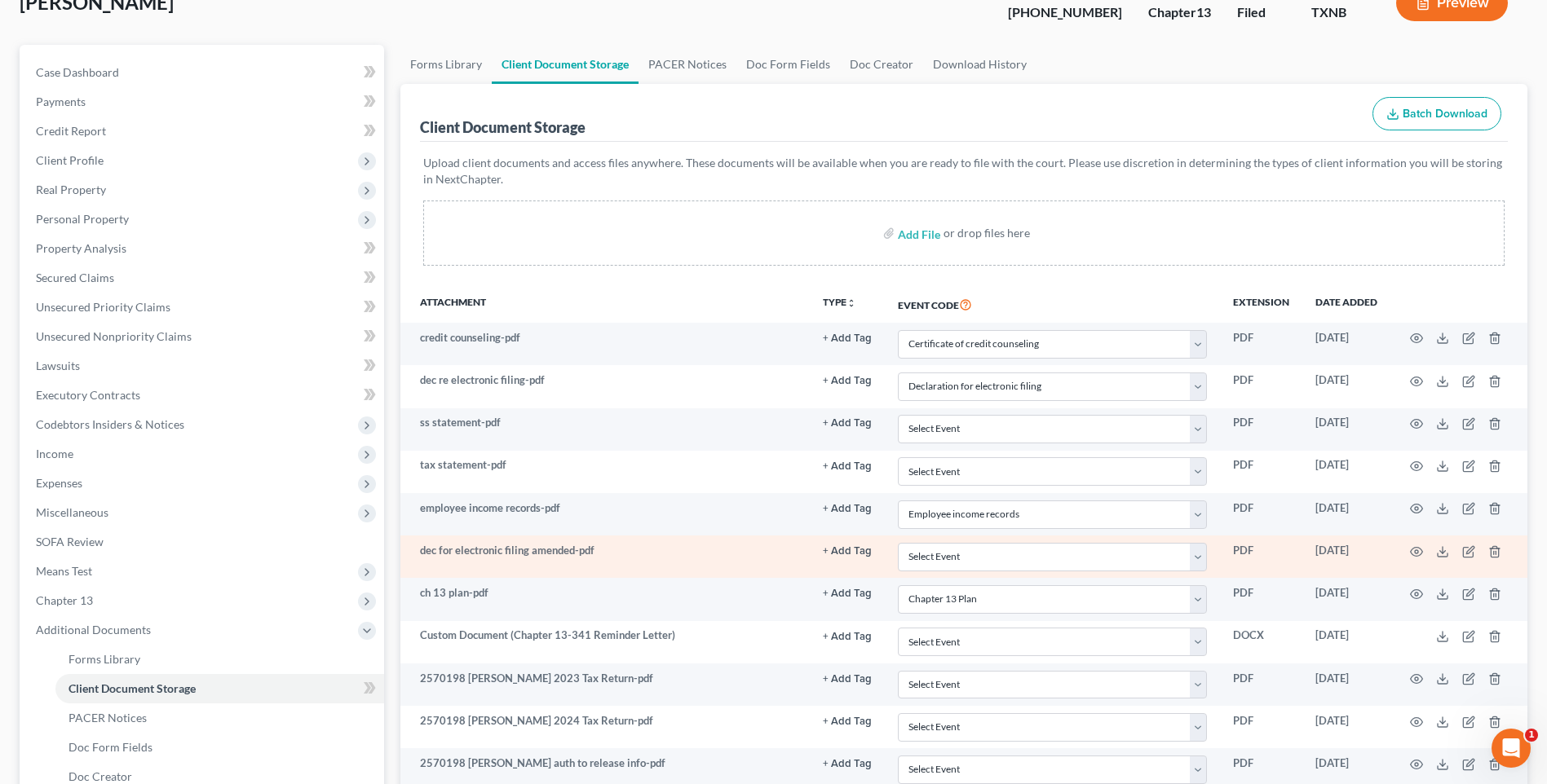
select select "6"
select select "18"
select select "21"
select select "10"
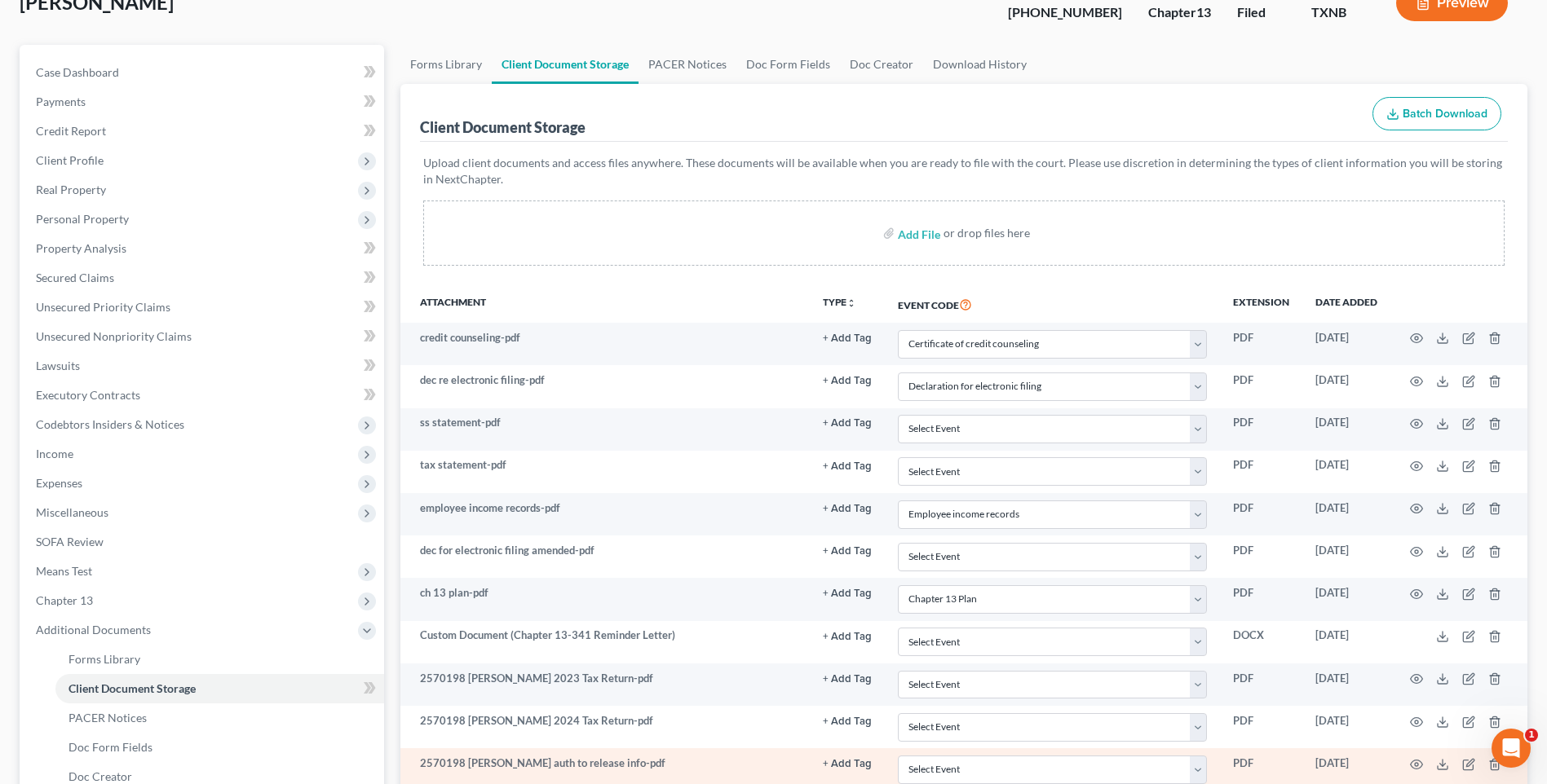
scroll to position [502, 0]
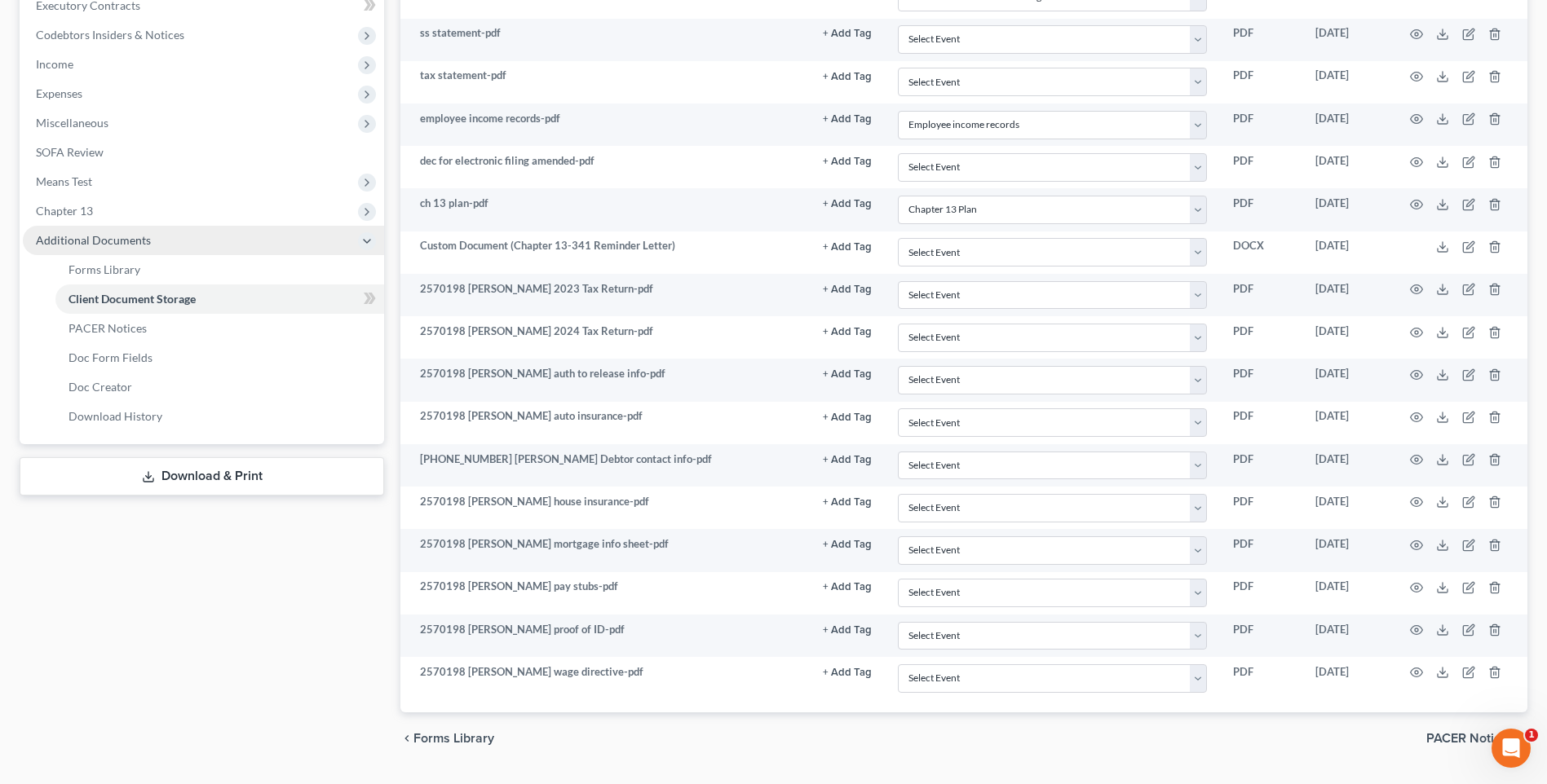
click at [43, 239] on span "Additional Documents" at bounding box center [94, 240] width 115 height 14
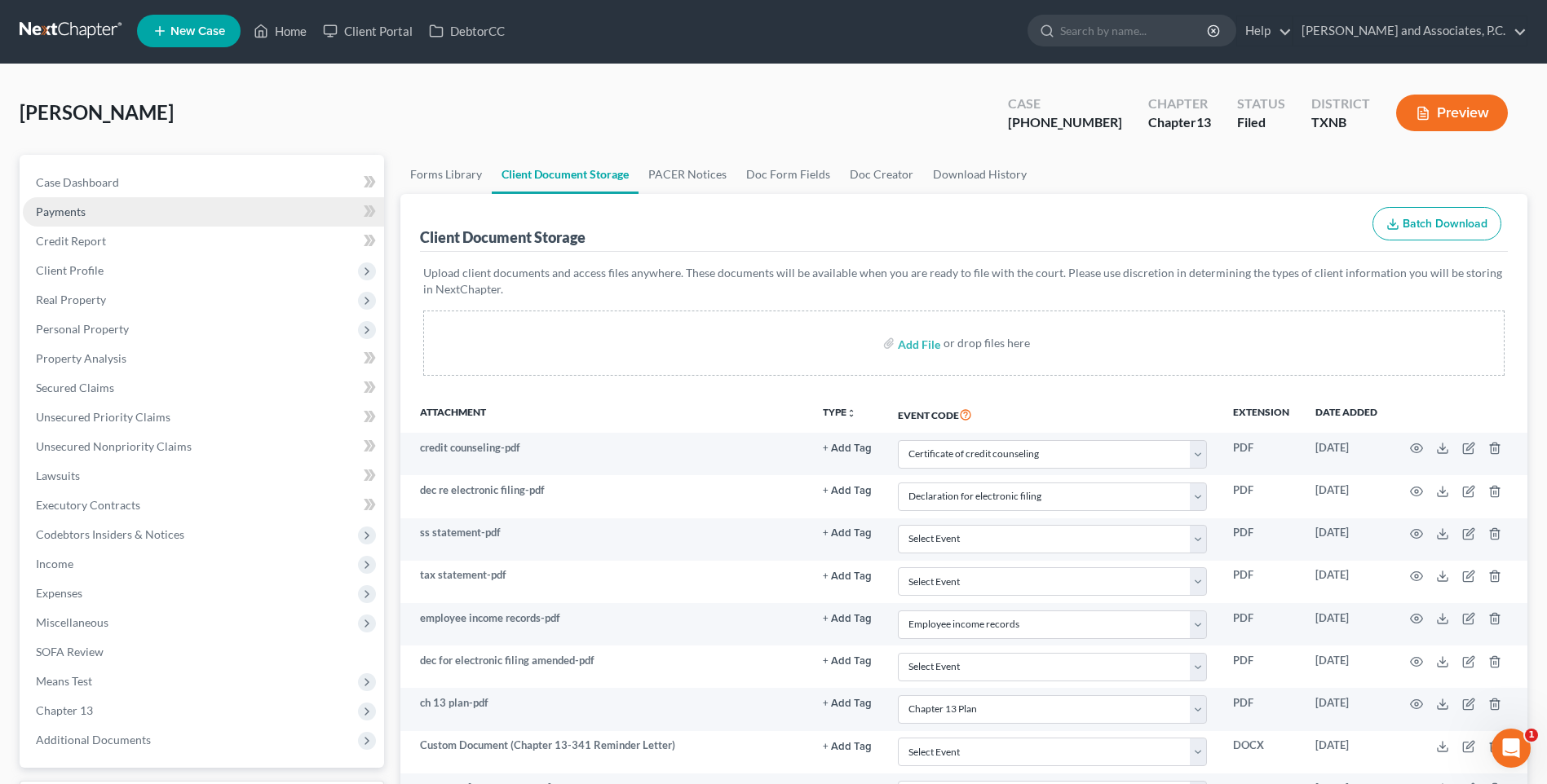
scroll to position [0, 0]
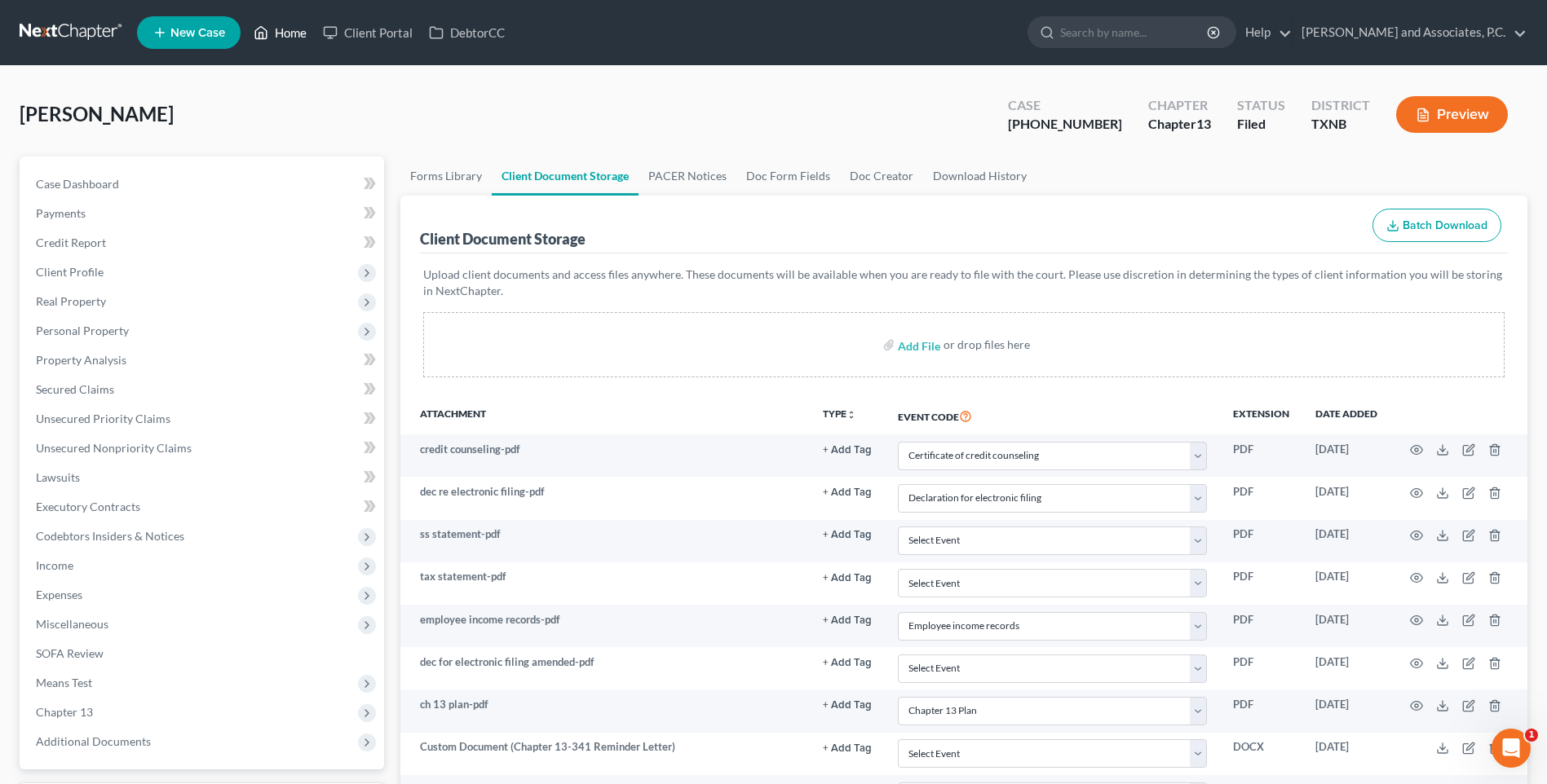
click at [292, 36] on link "Home" at bounding box center [280, 32] width 69 height 29
